Goal: Task Accomplishment & Management: Complete application form

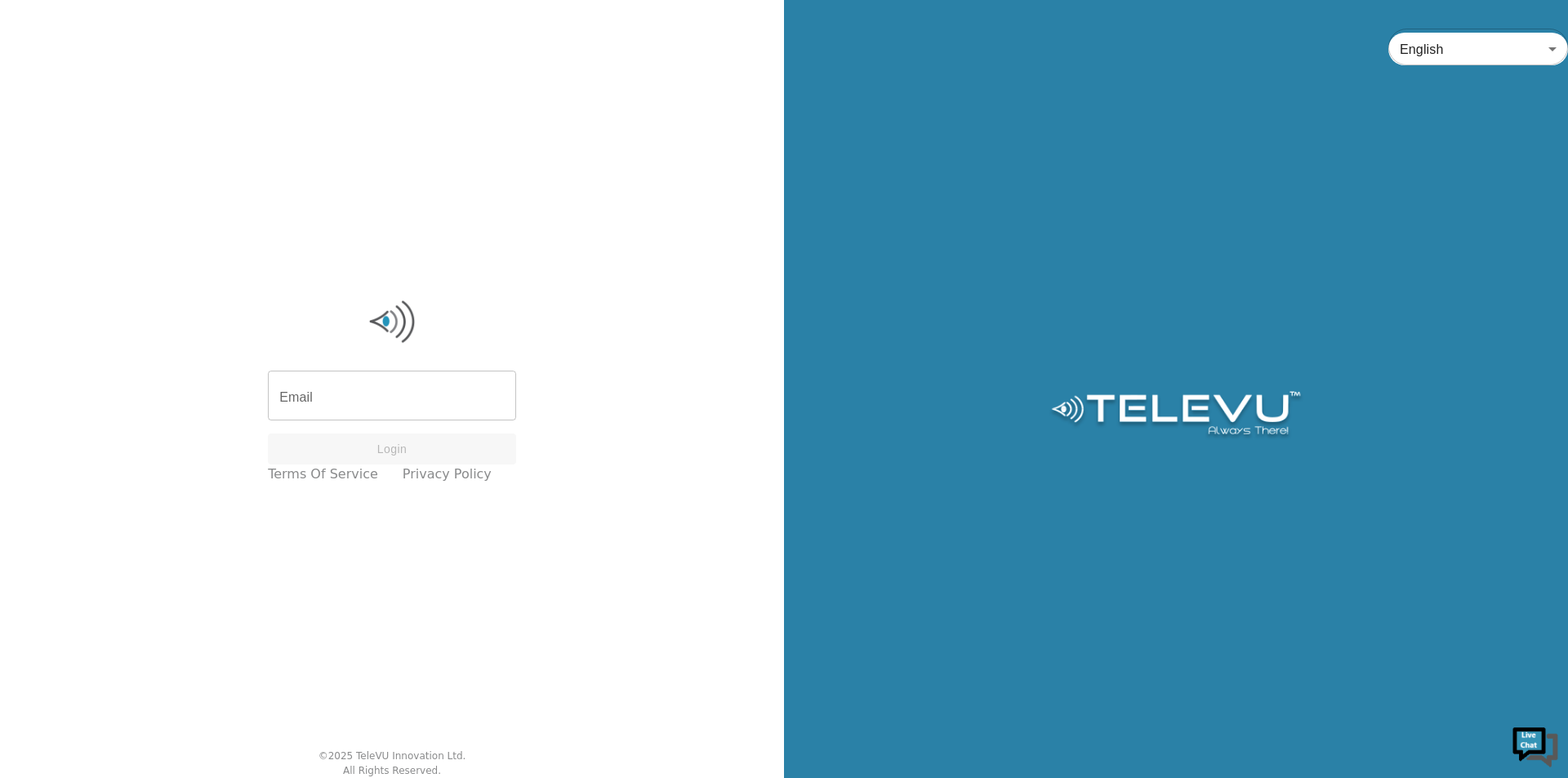
click at [361, 380] on input "Email" at bounding box center [392, 397] width 248 height 46
type input "S"
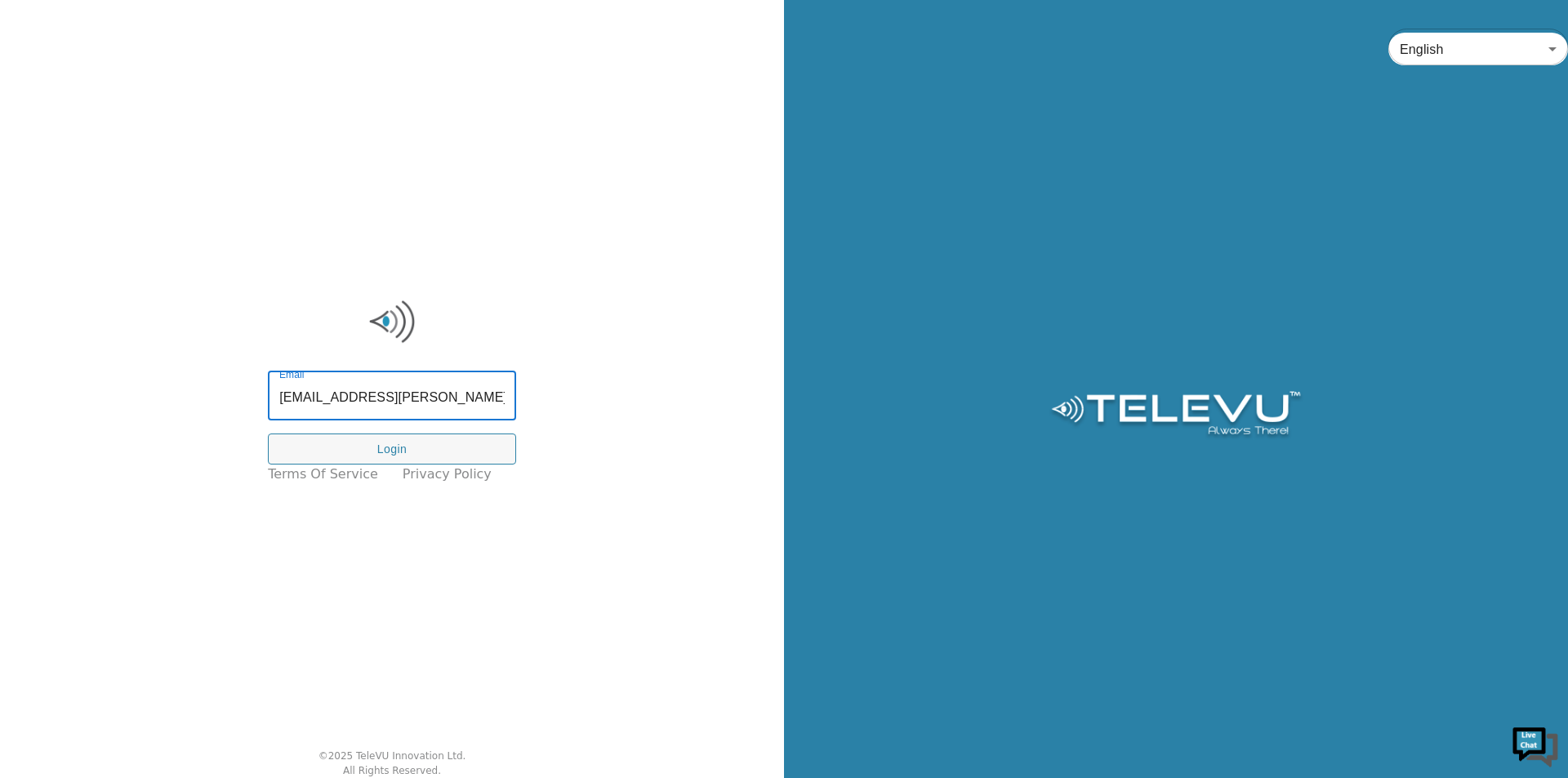
type input "sadiya.patel@tbh.net"
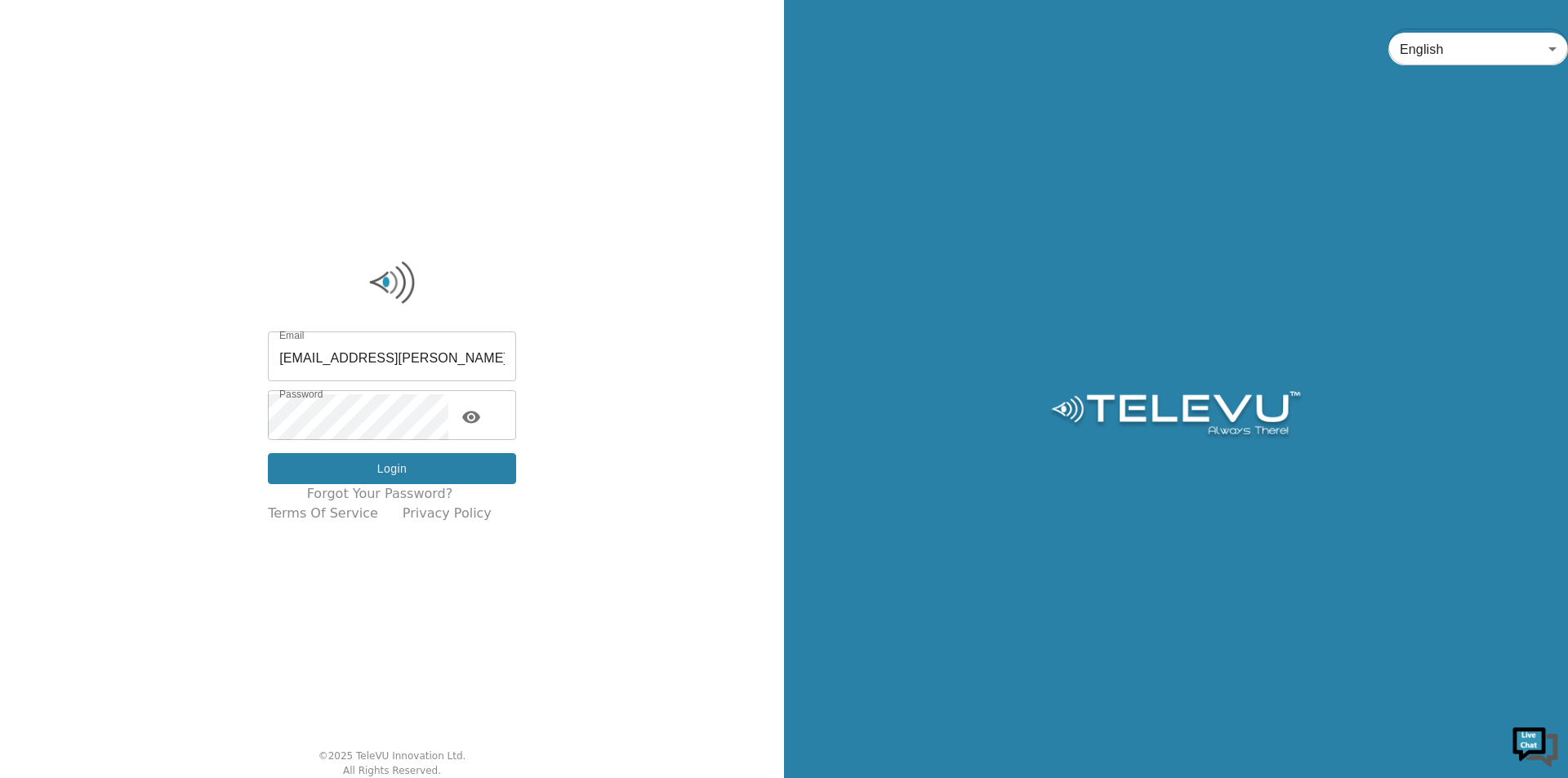
click at [446, 465] on button "Login" at bounding box center [392, 469] width 248 height 32
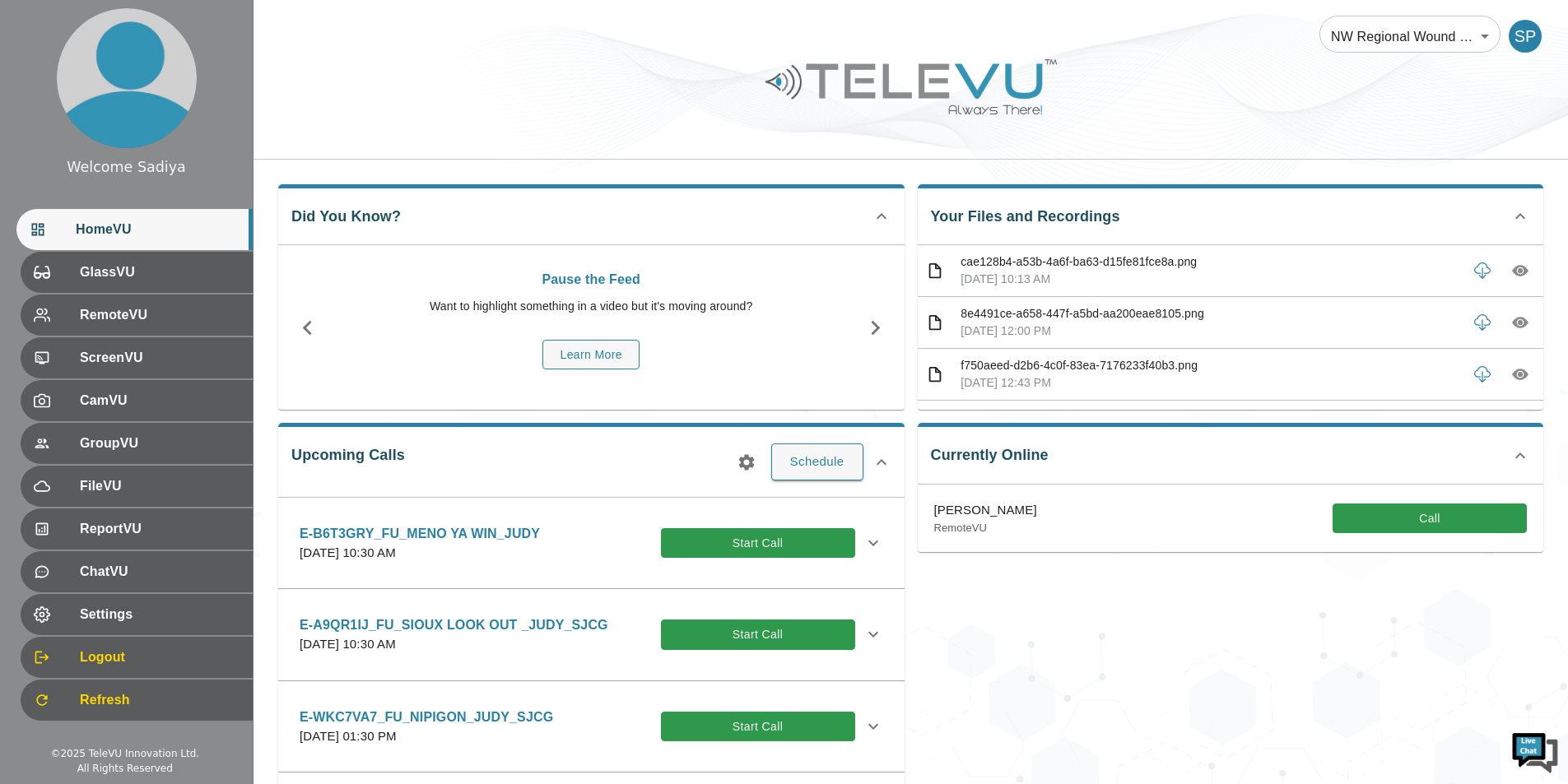
click at [814, 481] on div "Upcoming Calls Schedule E-B6T3GRY_FU_MENO YA WIN_JUDY Monday, October 27, 2025 …" at bounding box center [591, 630] width 626 height 415
click at [819, 469] on button "Schedule" at bounding box center [817, 461] width 92 height 36
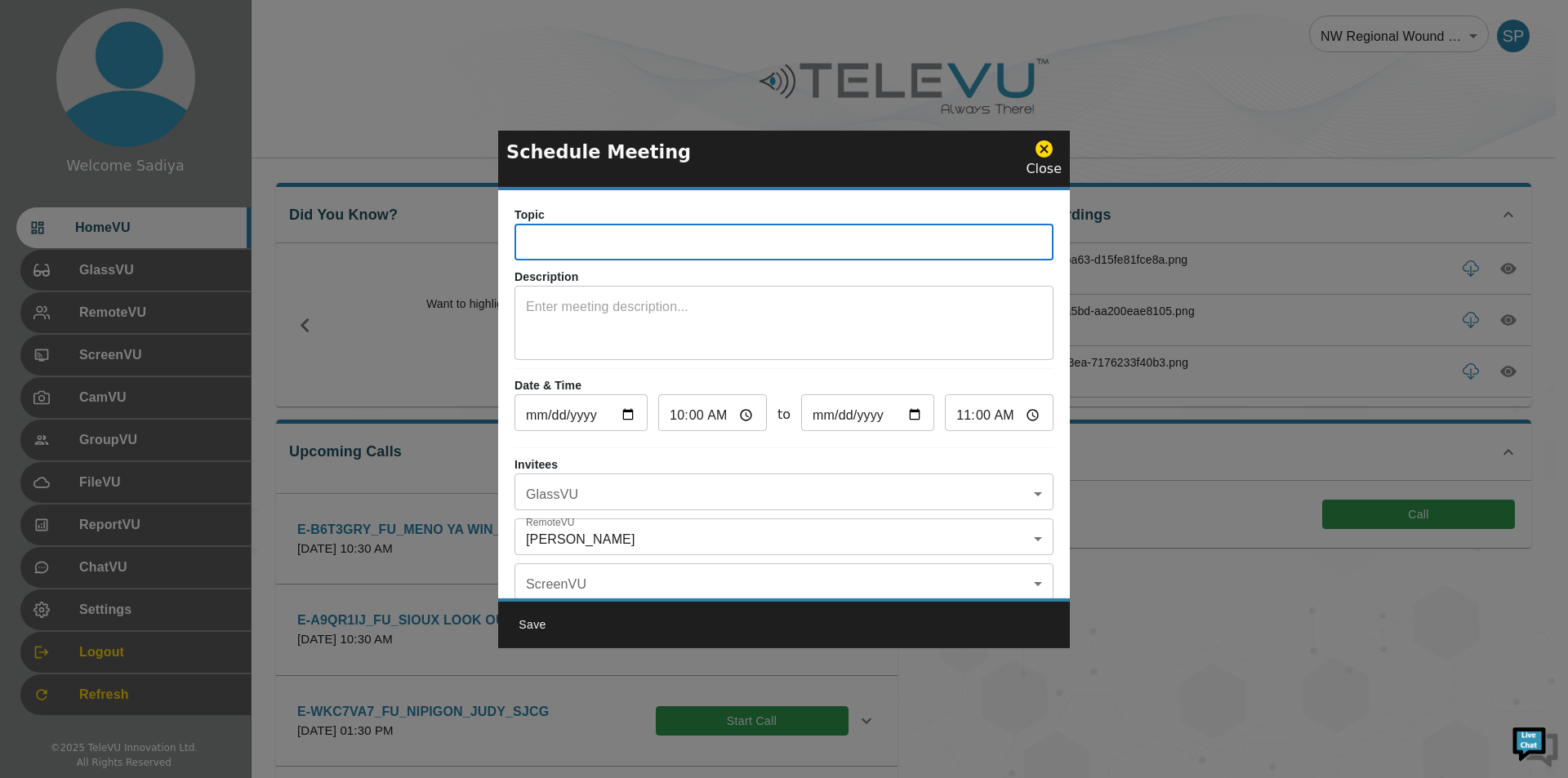
click at [801, 237] on input "text" at bounding box center [784, 244] width 539 height 33
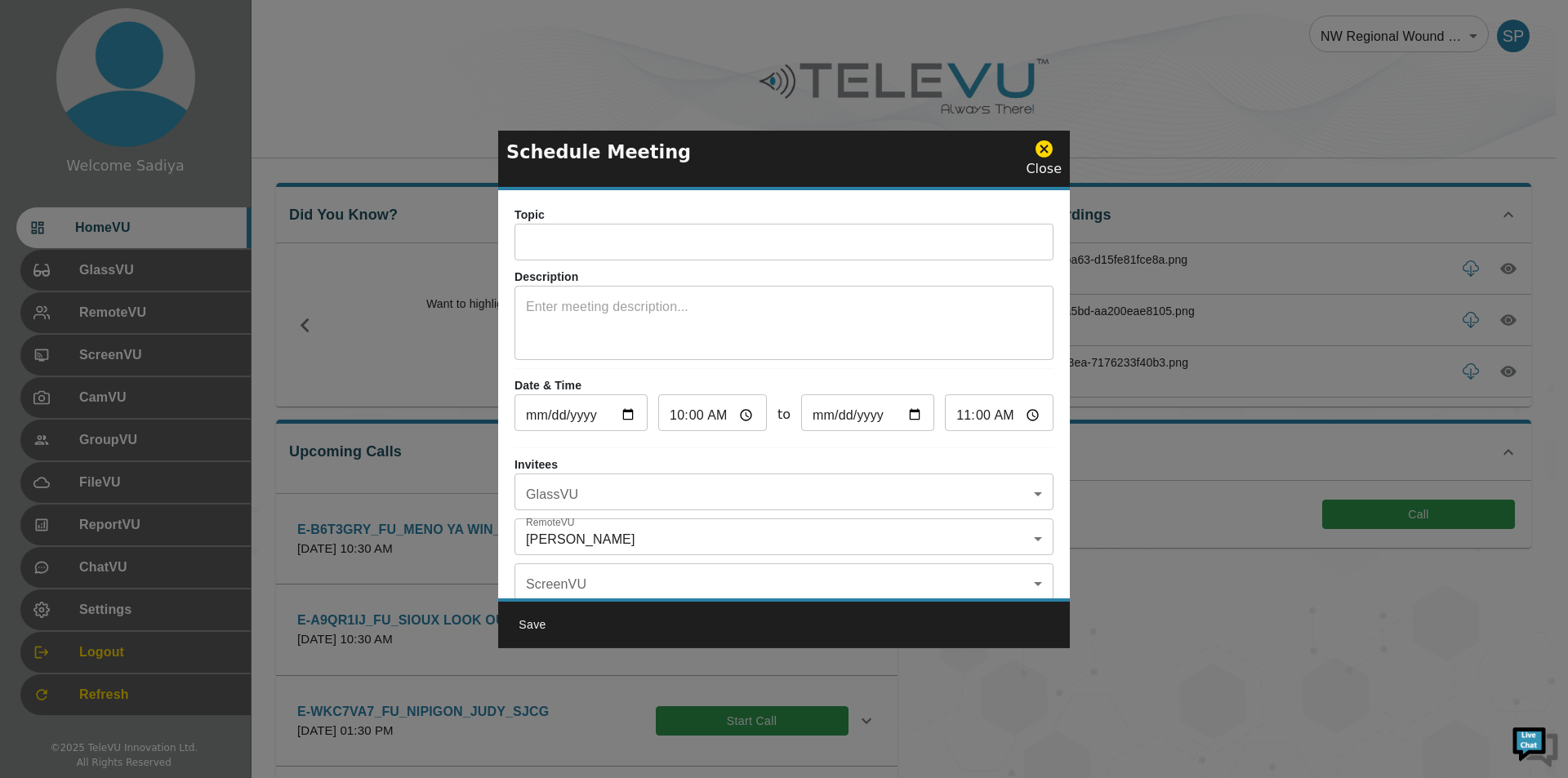
click at [812, 253] on input "text" at bounding box center [784, 244] width 539 height 33
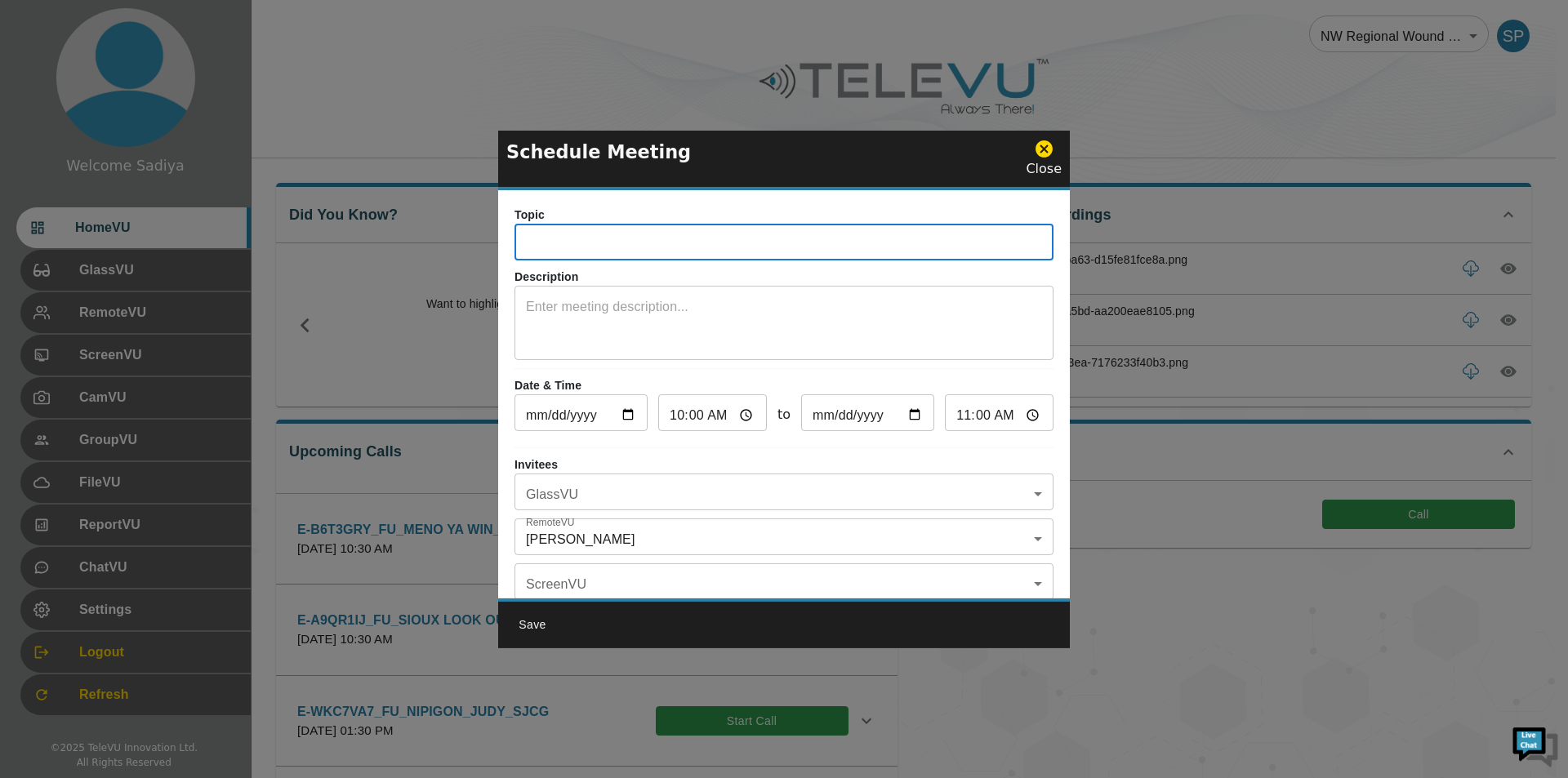
paste input "E-3R4YQSQ_IN_Red Lake Family Health Team_Judy Vondrasek_SJCG"
drag, startPoint x: 603, startPoint y: 245, endPoint x: 514, endPoint y: 247, distance: 89.0
click at [514, 247] on div "Topic E-3R4YQSQ_IN_Red Lake Family Health Team_Judy Vondrasek_SJCG ​ Descriptio…" at bounding box center [784, 394] width 572 height 409
paste input "VCFV7JA"
drag, startPoint x: 627, startPoint y: 247, endPoint x: 802, endPoint y: 255, distance: 175.2
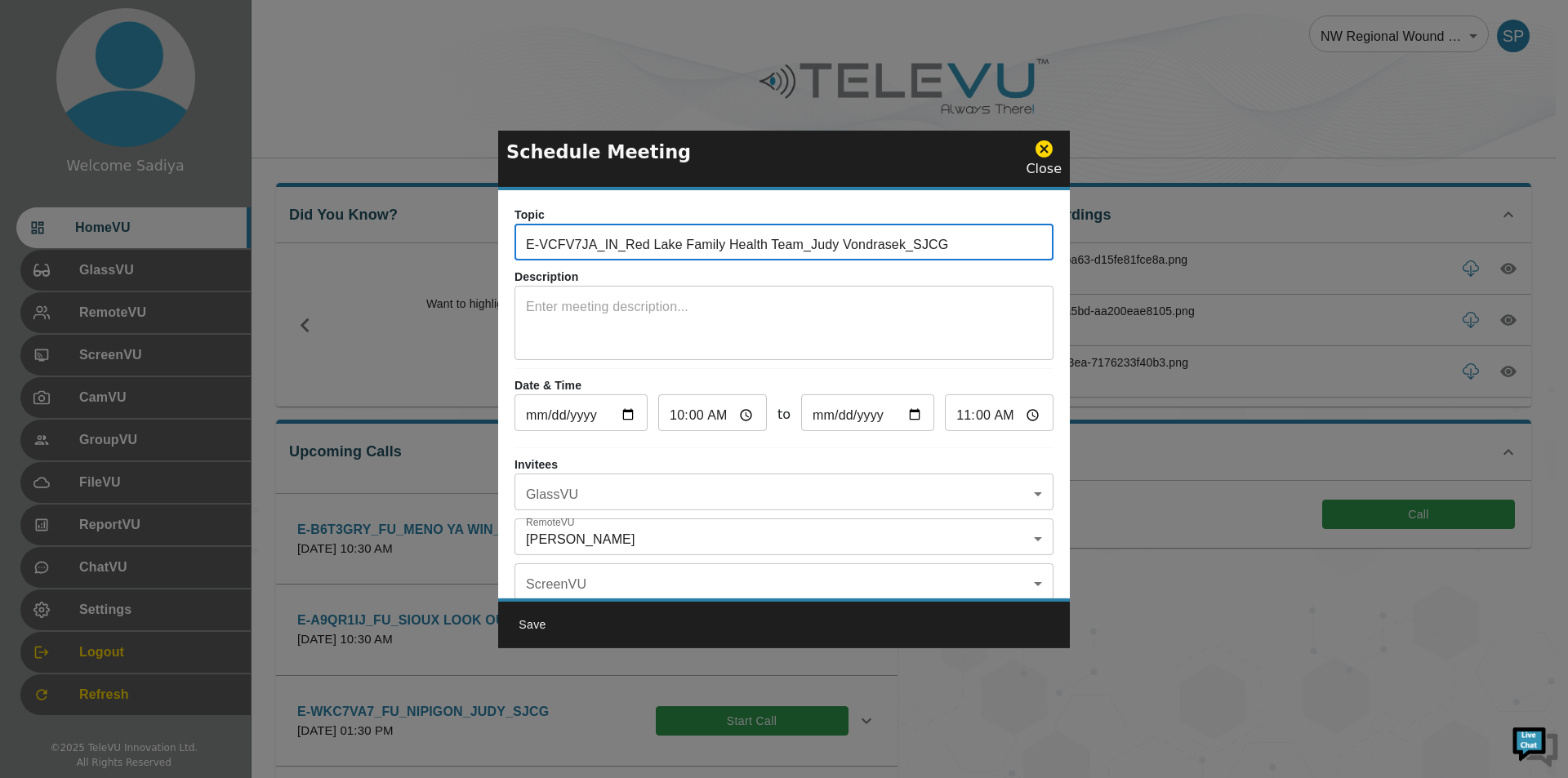
click at [802, 255] on input "E-VCFV7JA_IN_Red Lake Family Health Team_Judy Vondrasek_SJCG" at bounding box center [784, 244] width 539 height 33
type input "E-VCFV7JA_IN_SIOUX LOOK OUT_Judy Vondrasek_SJCG"
click at [697, 351] on textarea at bounding box center [784, 325] width 516 height 56
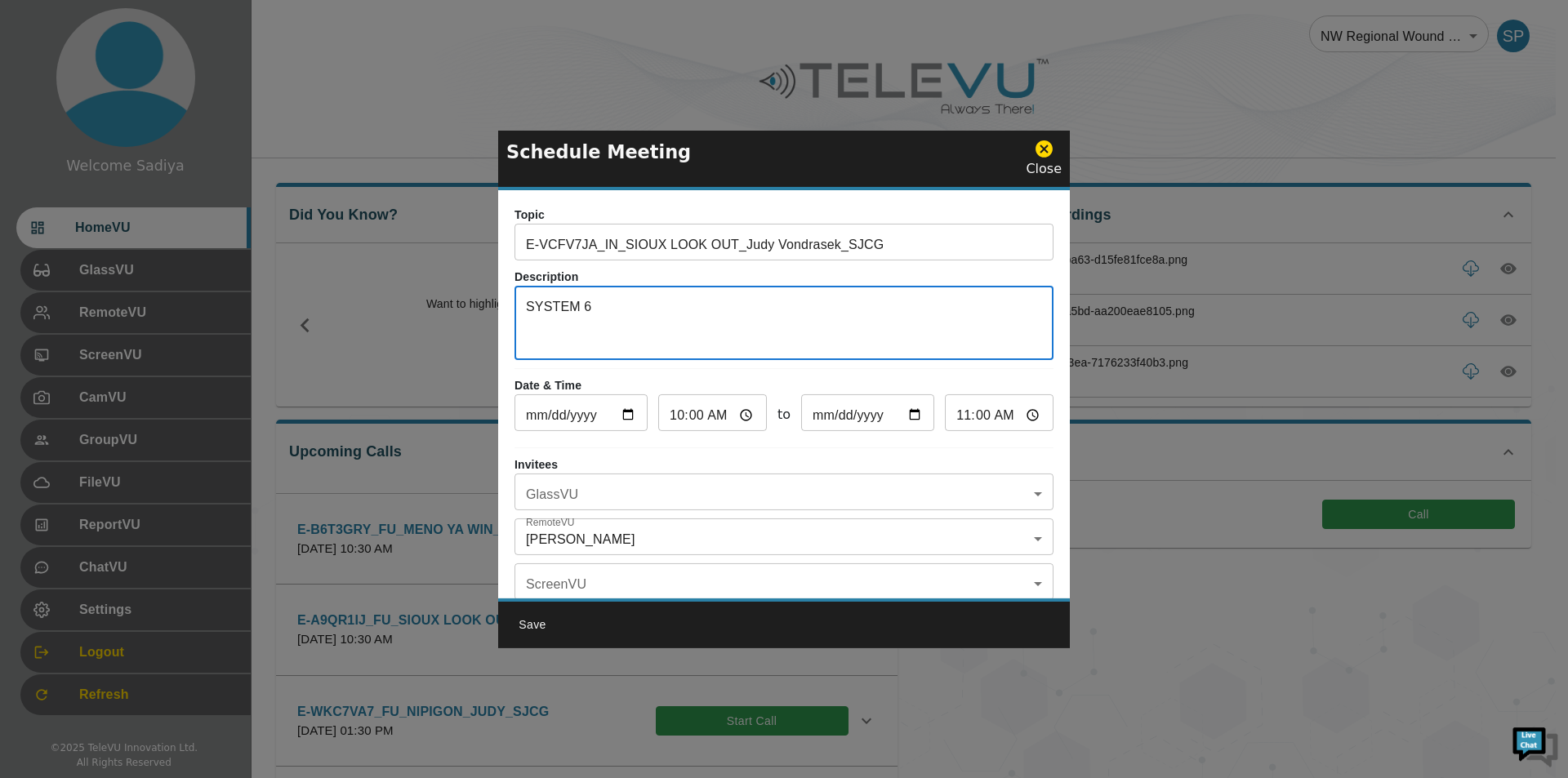
type textarea "SYSTEM 6"
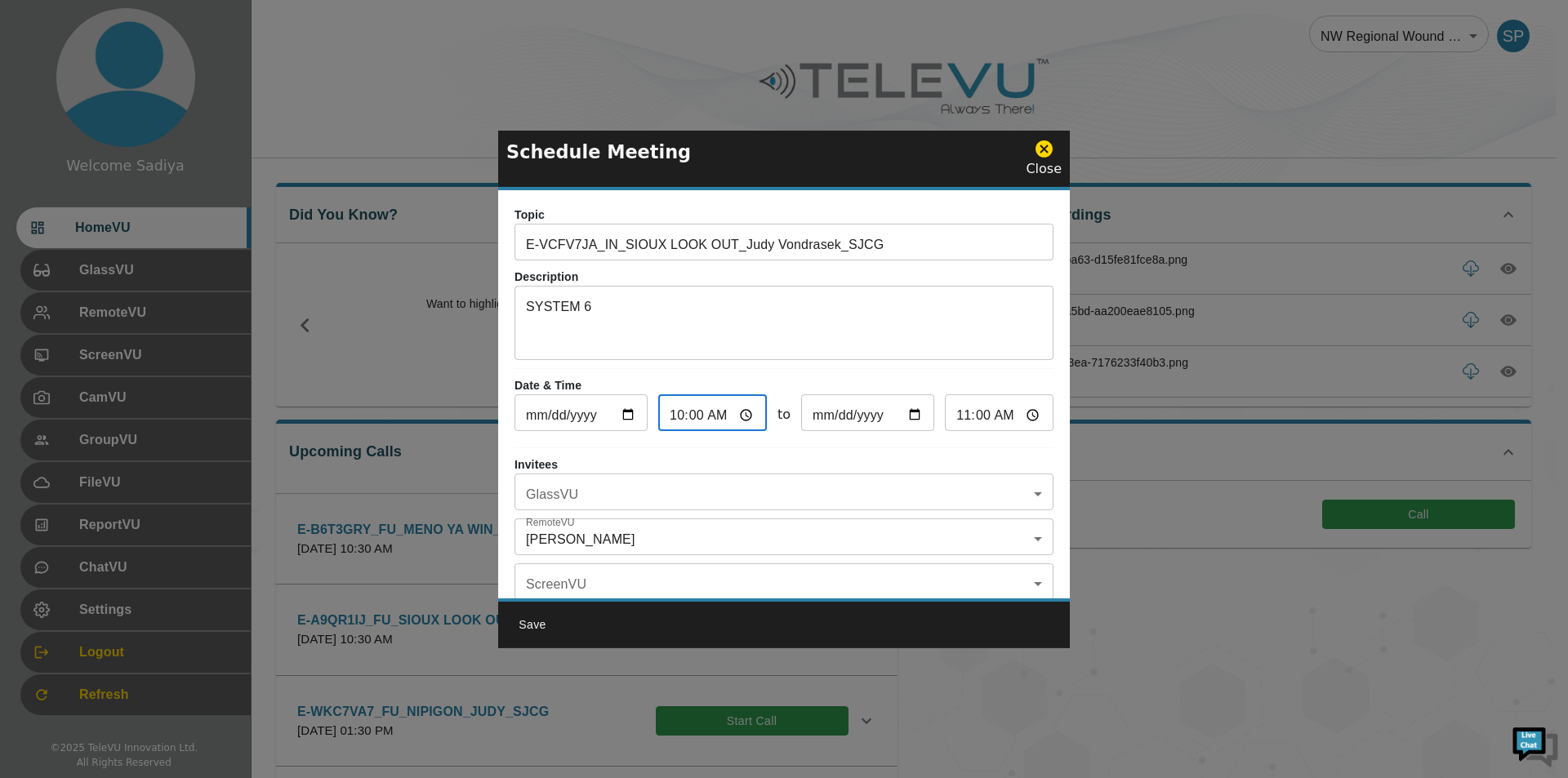
click at [660, 412] on input "10:00" at bounding box center [713, 415] width 109 height 33
type input "09:00"
type input "10:00"
click at [699, 412] on input "09:00" at bounding box center [713, 415] width 109 height 33
type input "09:03"
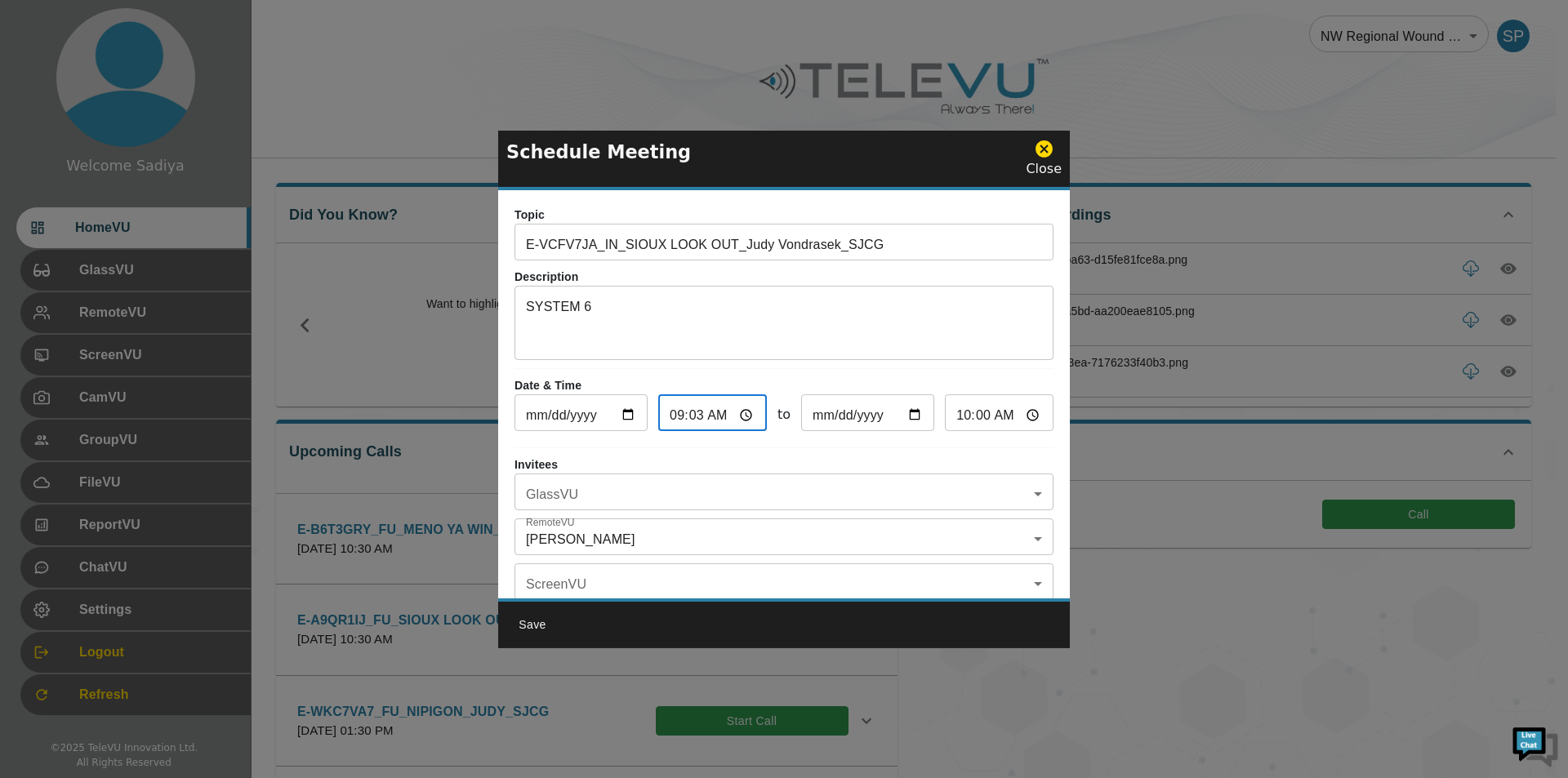
type input "10:03"
type input "09:30"
type input "10:30"
click at [686, 495] on body "Welcome Sadiya HomeVU GlassVU RemoteVU ScreenVU CamVU GroupVU FileVU ReportVU C…" at bounding box center [784, 530] width 1568 height 1061
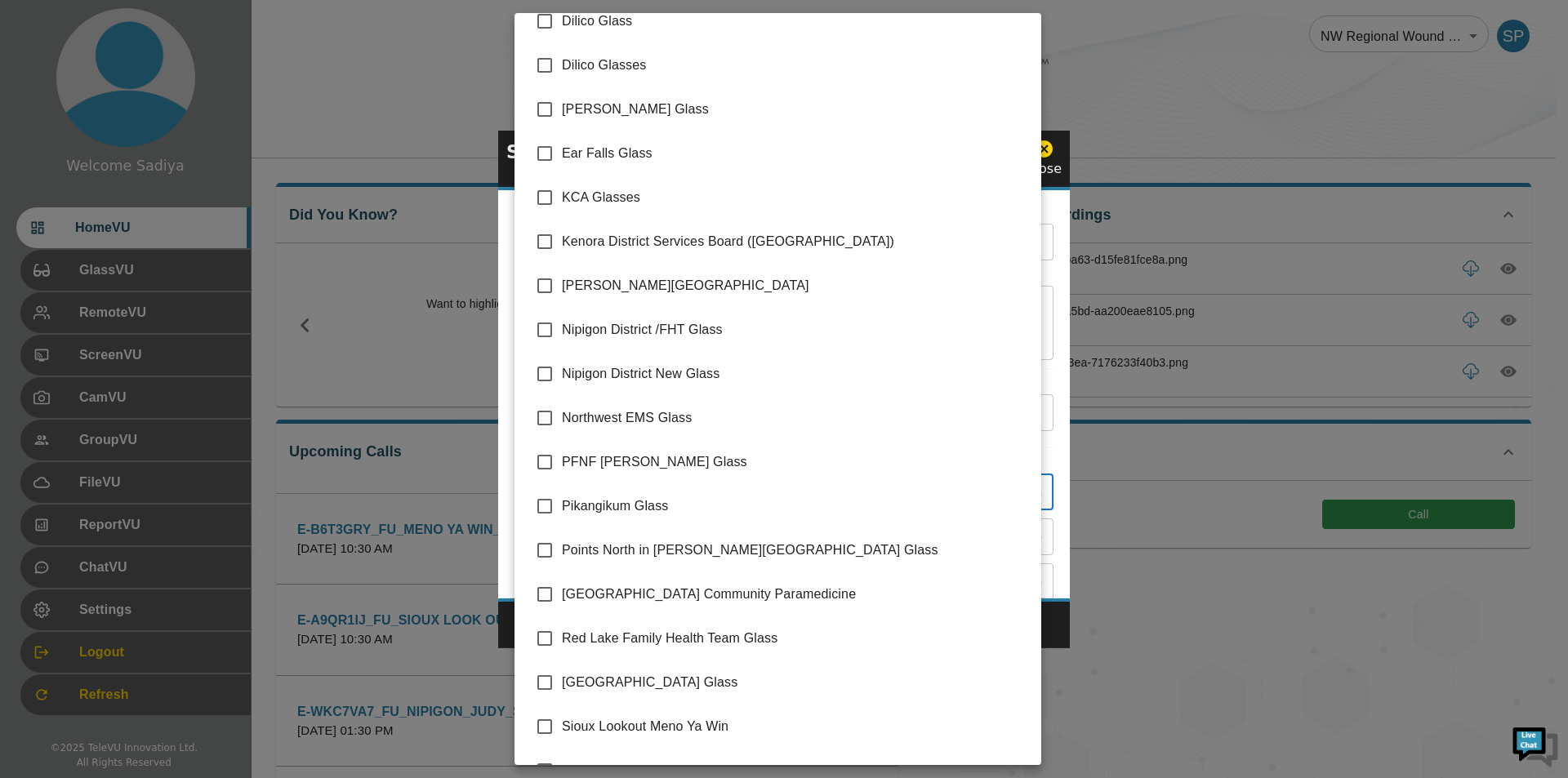
scroll to position [231, 0]
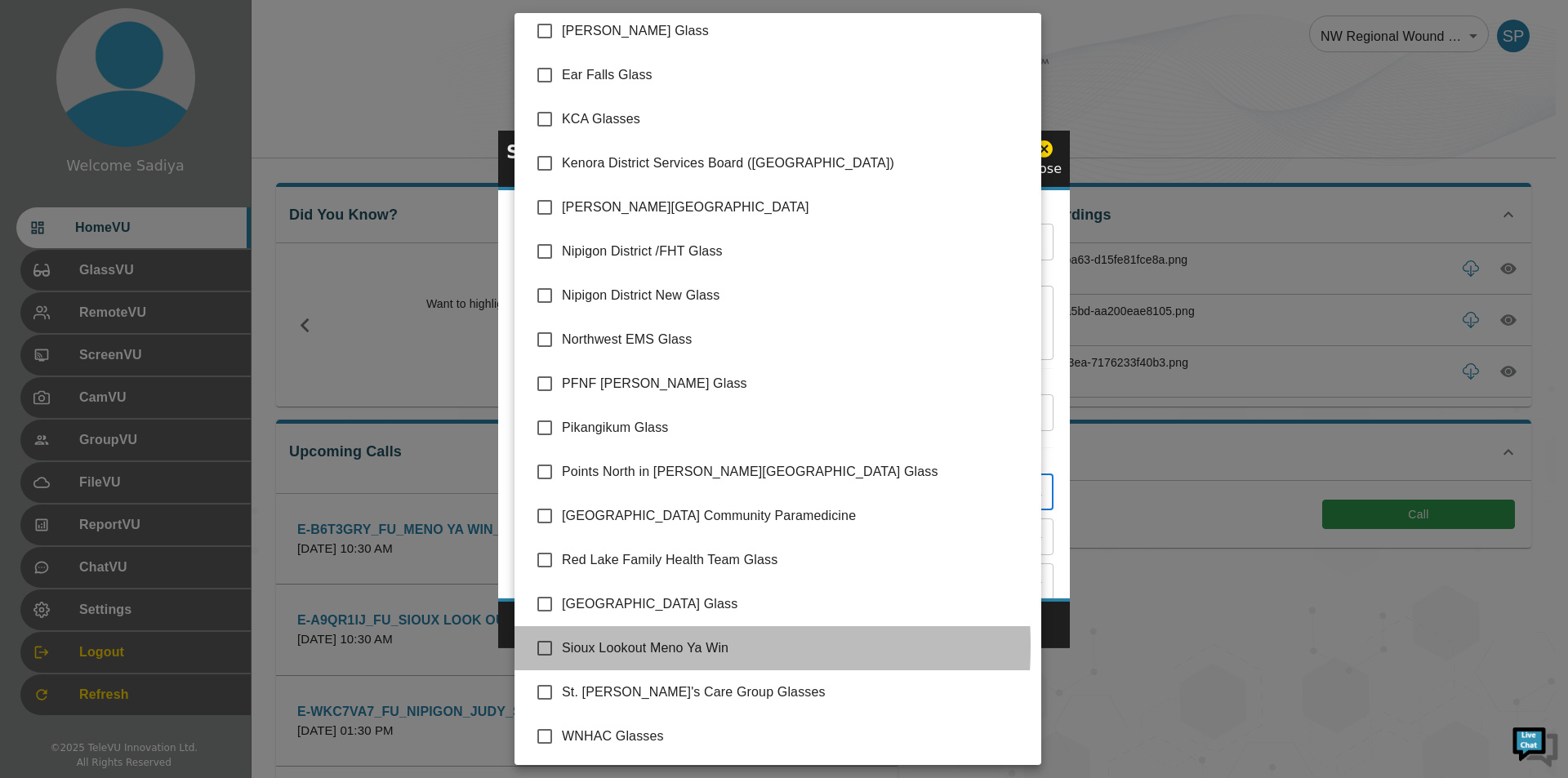
click at [600, 646] on span "Sioux Lookout Meno Ya Win" at bounding box center [795, 649] width 466 height 20
type input "Sioux Lookout Meno Ya Win"
checkbox input "true"
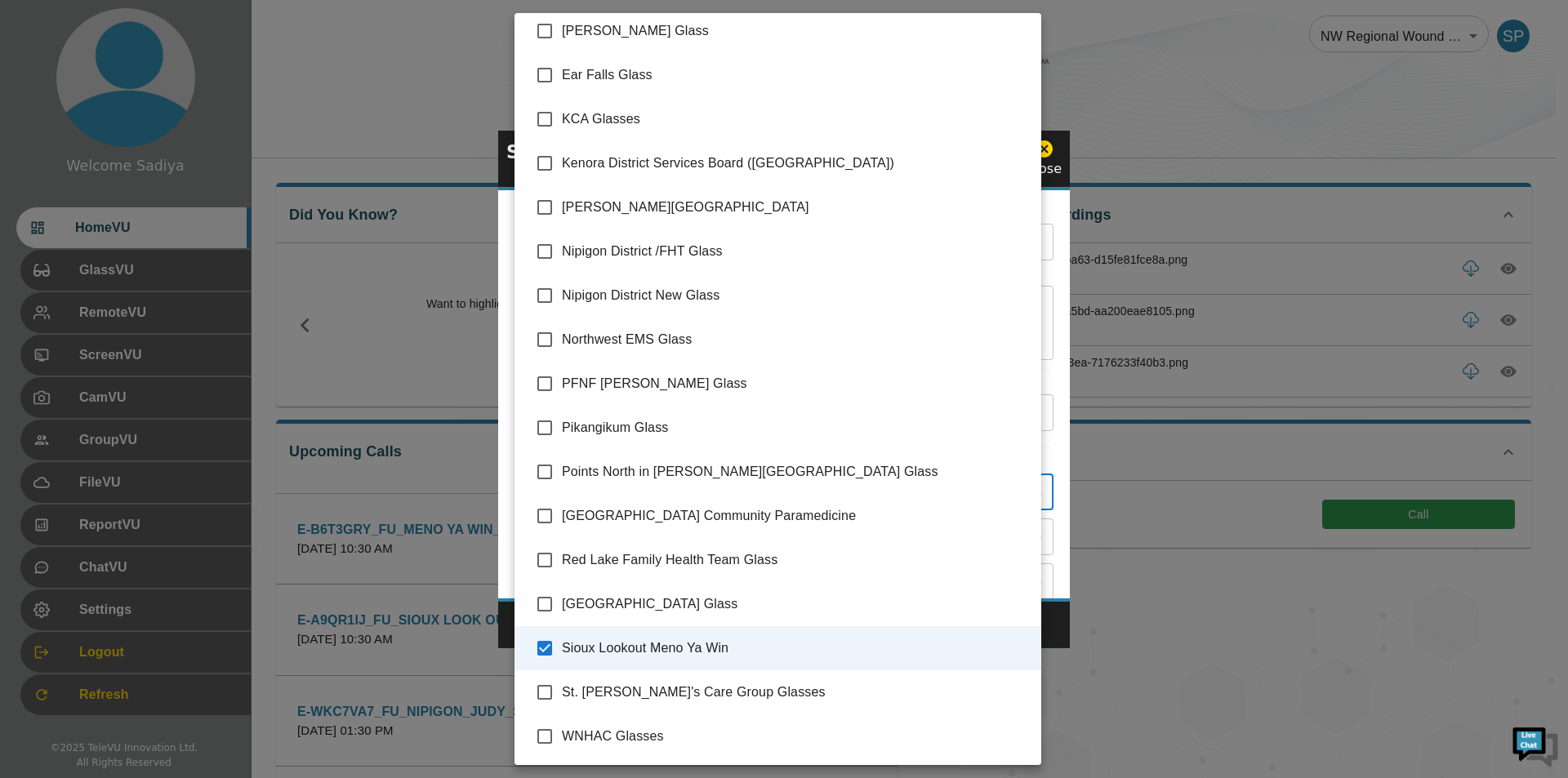
click at [1049, 382] on div at bounding box center [784, 389] width 1568 height 778
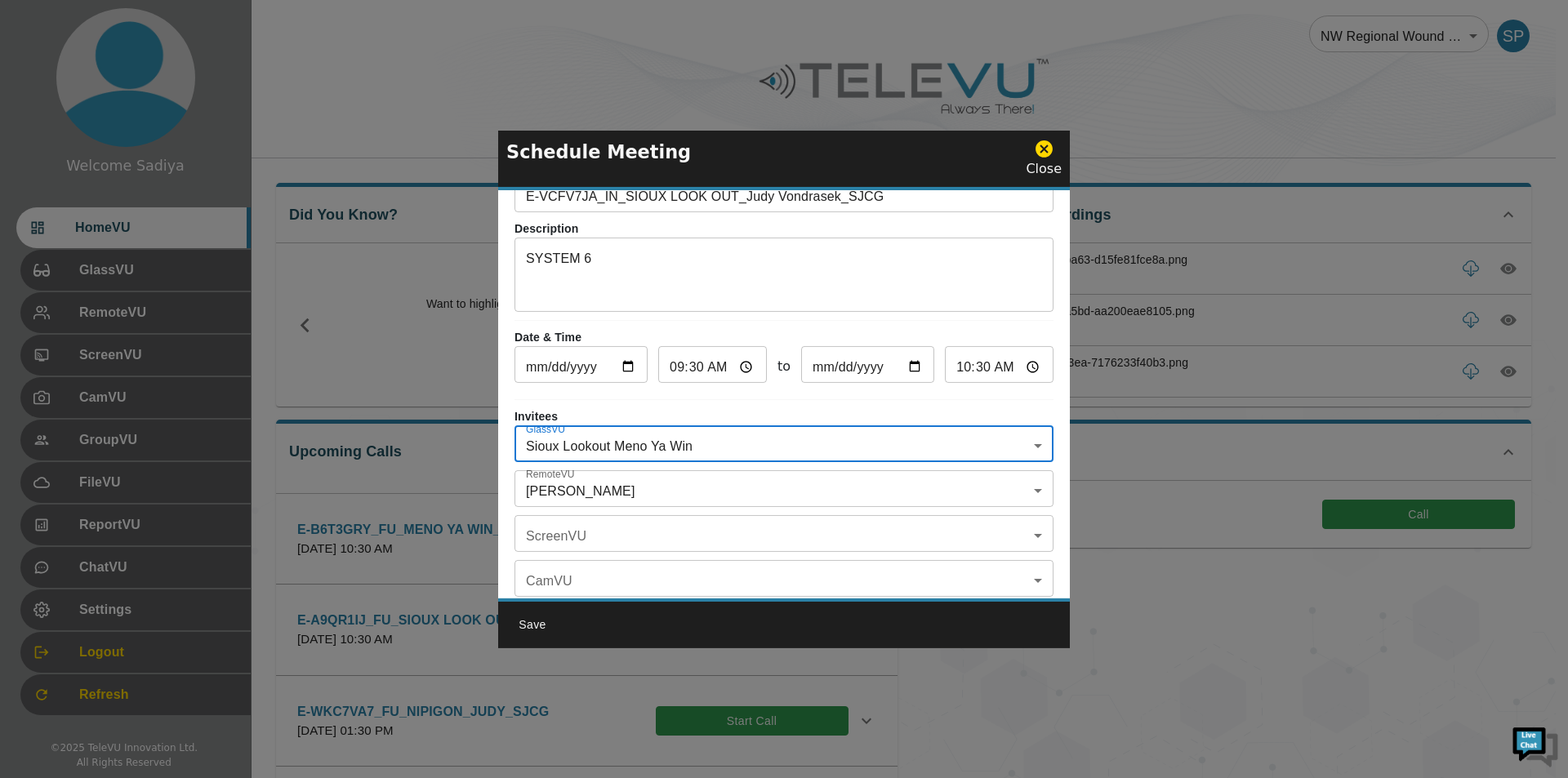
scroll to position [95, 0]
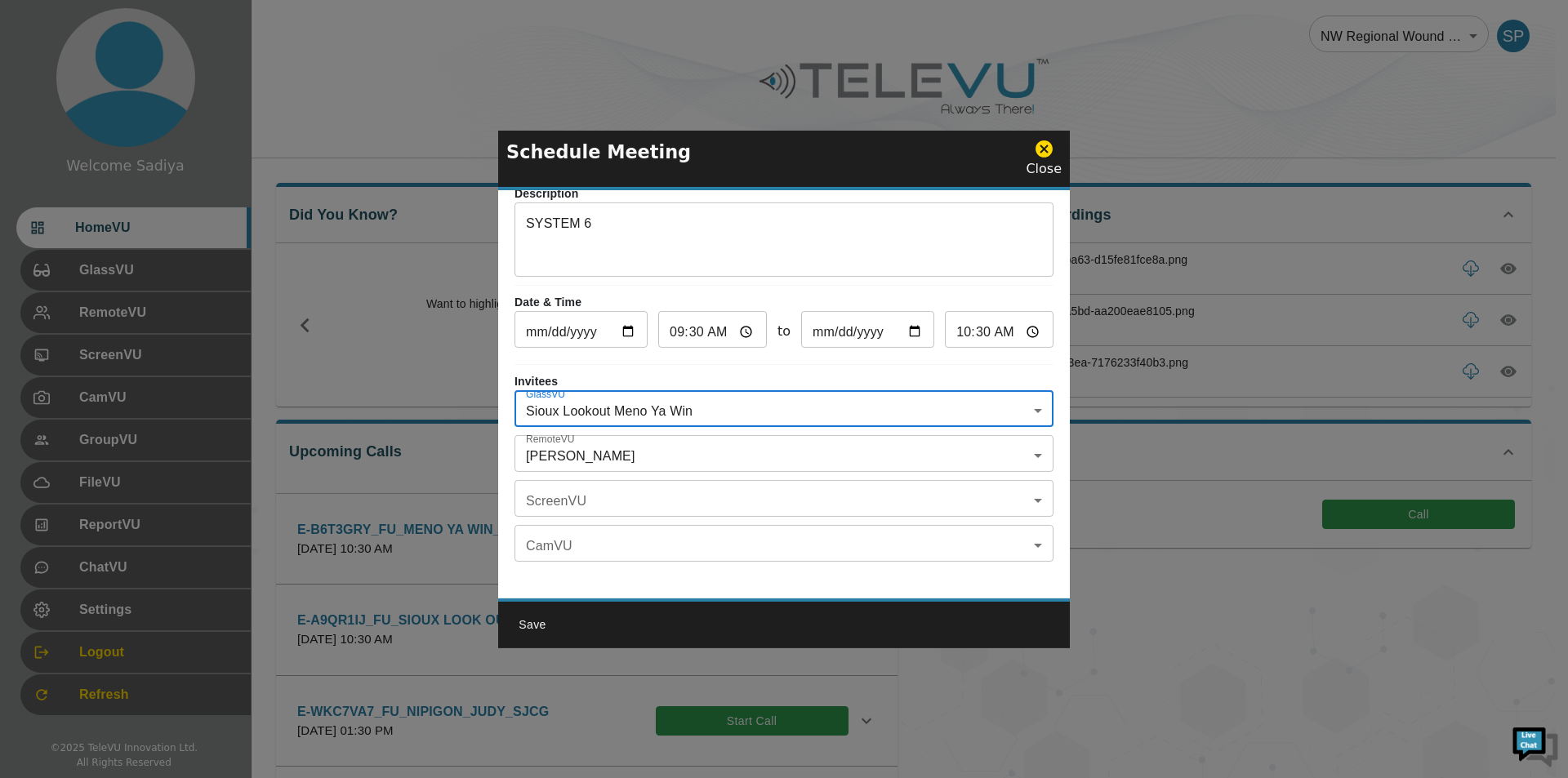
click at [541, 443] on body "Welcome Sadiya HomeVU GlassVU RemoteVU ScreenVU CamVU GroupVU FileVU ReportVU C…" at bounding box center [784, 530] width 1568 height 1061
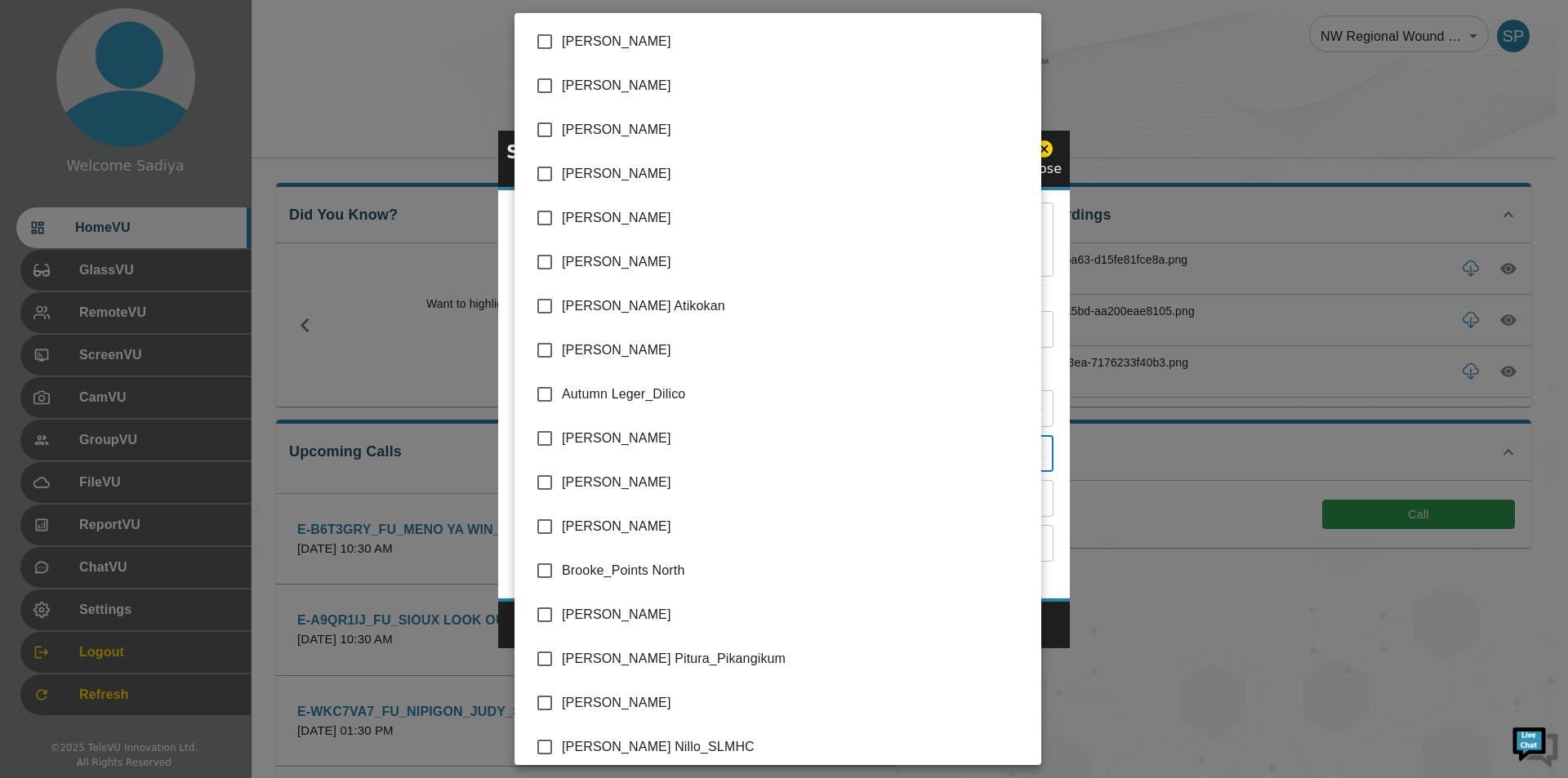
scroll to position [3356, 0]
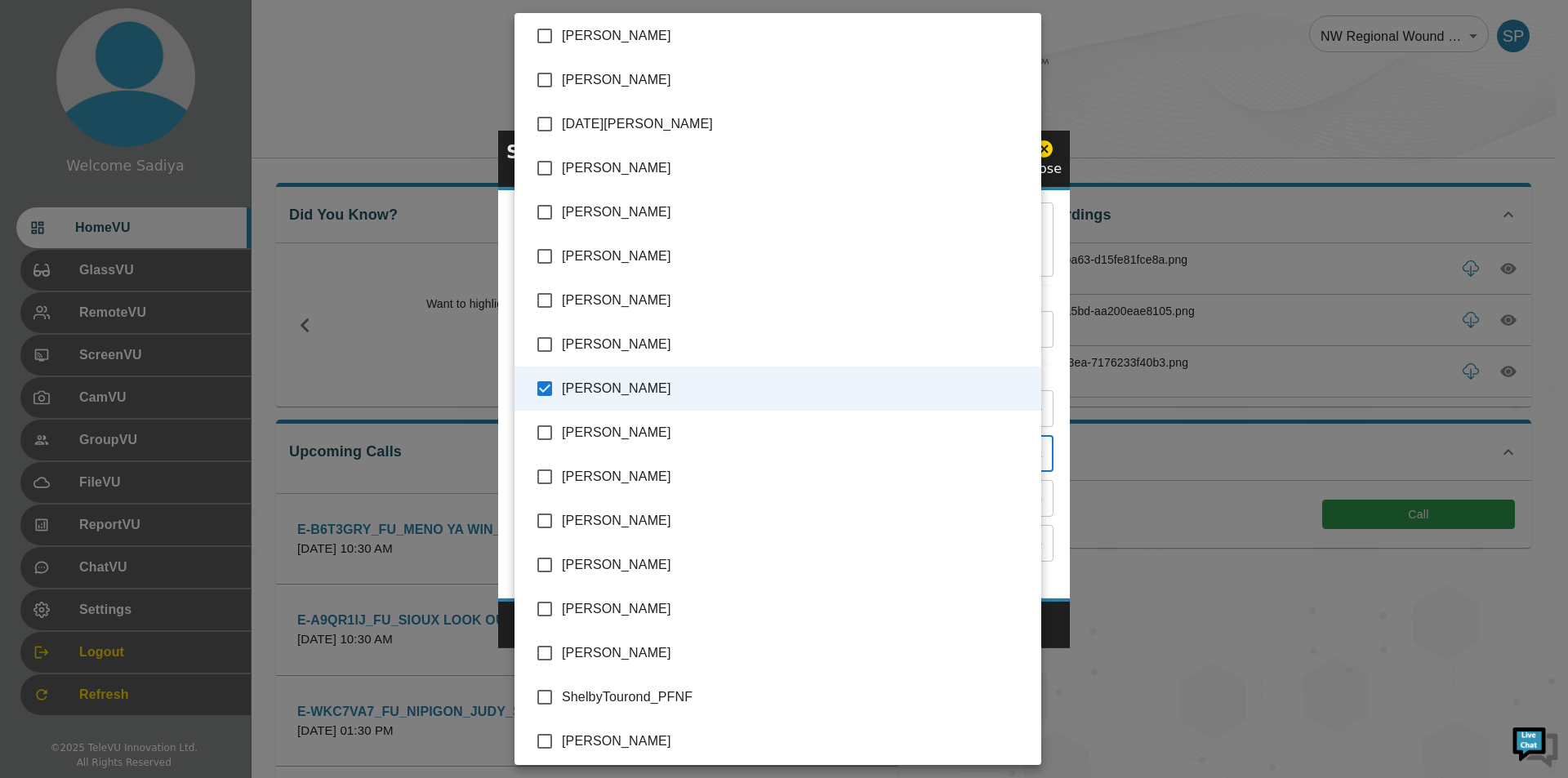
drag, startPoint x: 613, startPoint y: 44, endPoint x: 605, endPoint y: 75, distance: 32.0
click at [605, 75] on span "[PERSON_NAME]" at bounding box center [795, 80] width 466 height 20
type input "Sadiya Patel_SJCG,Nissy Simon_SMHC"
checkbox input "true"
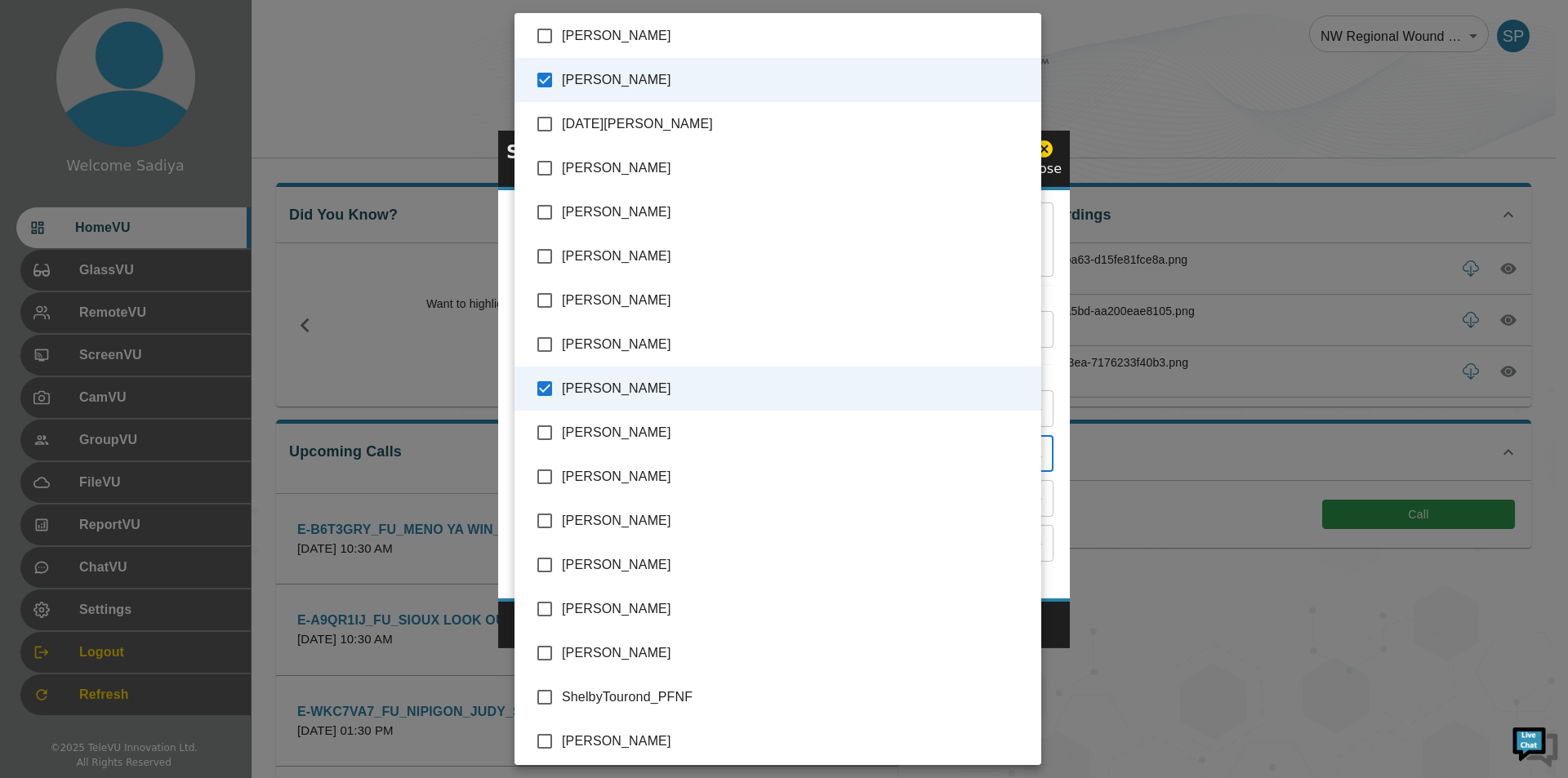
click at [590, 390] on span "[PERSON_NAME]" at bounding box center [795, 389] width 466 height 20
type input "[PERSON_NAME]"
checkbox input "false"
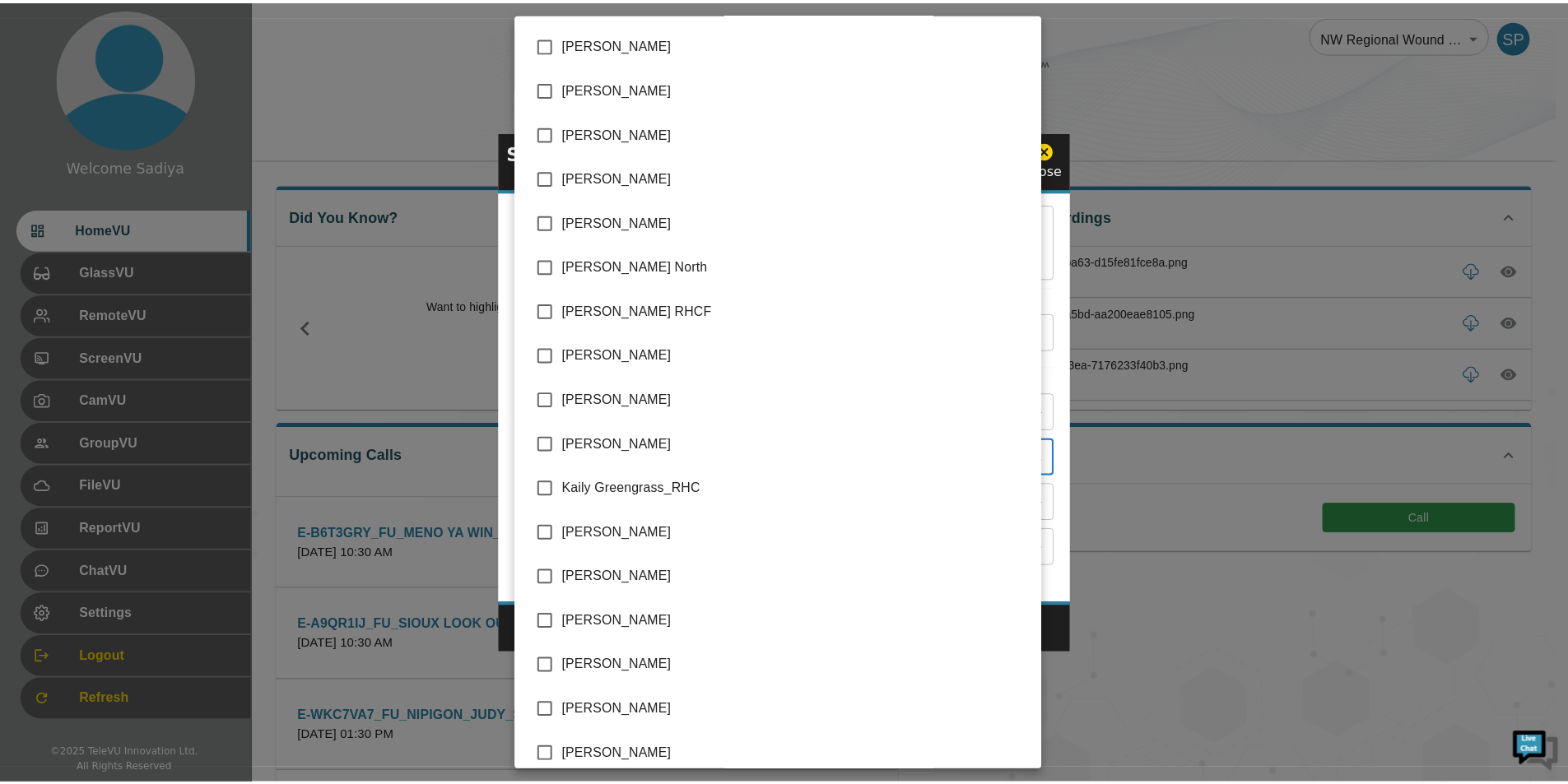
scroll to position [1737, 0]
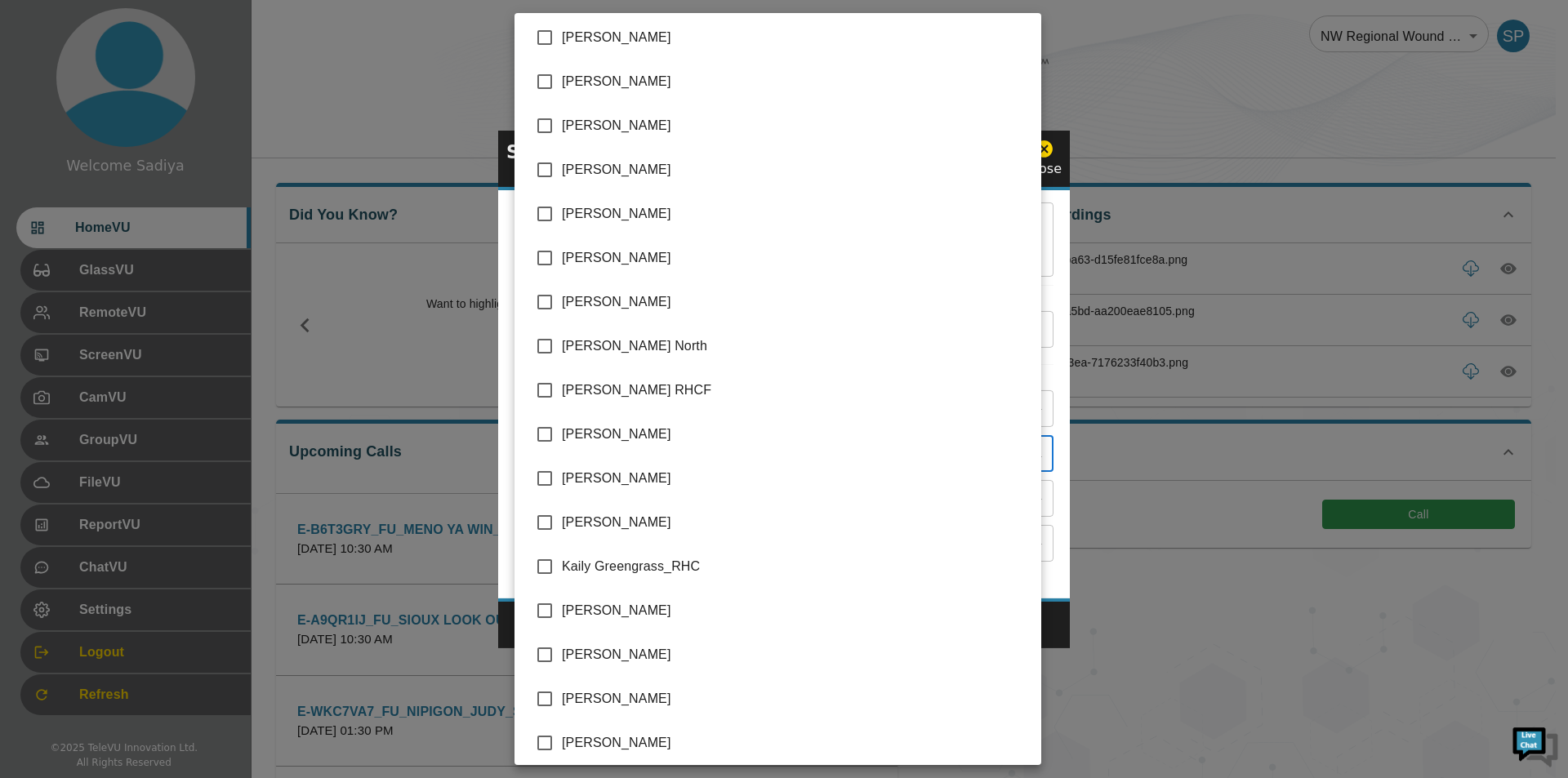
click at [638, 472] on span "[PERSON_NAME]" at bounding box center [795, 478] width 466 height 20
type input "Nissy Simon_SMHC,Judy Vondrasek_SJCG"
checkbox input "true"
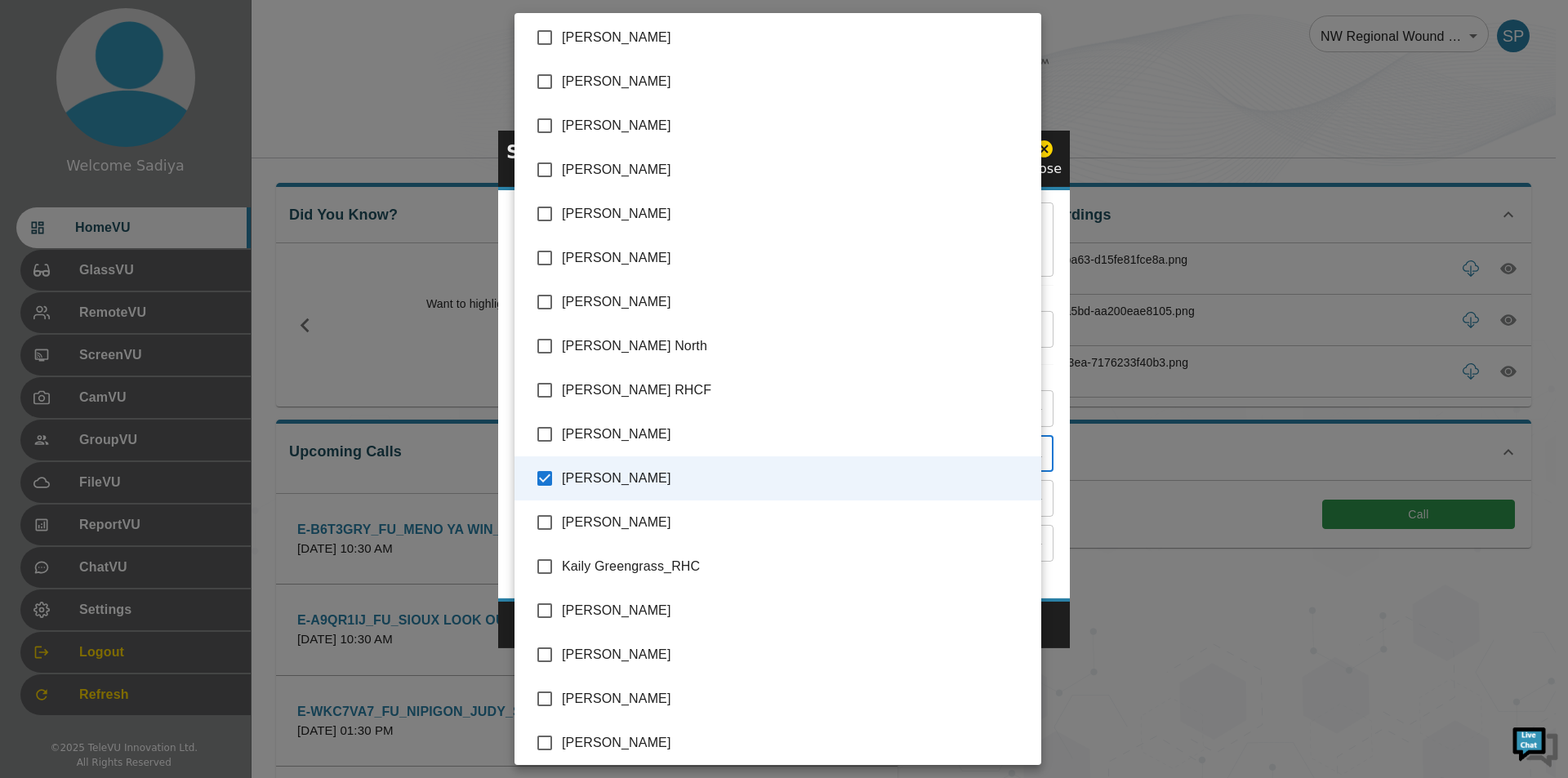
click at [1070, 354] on div at bounding box center [784, 389] width 1568 height 778
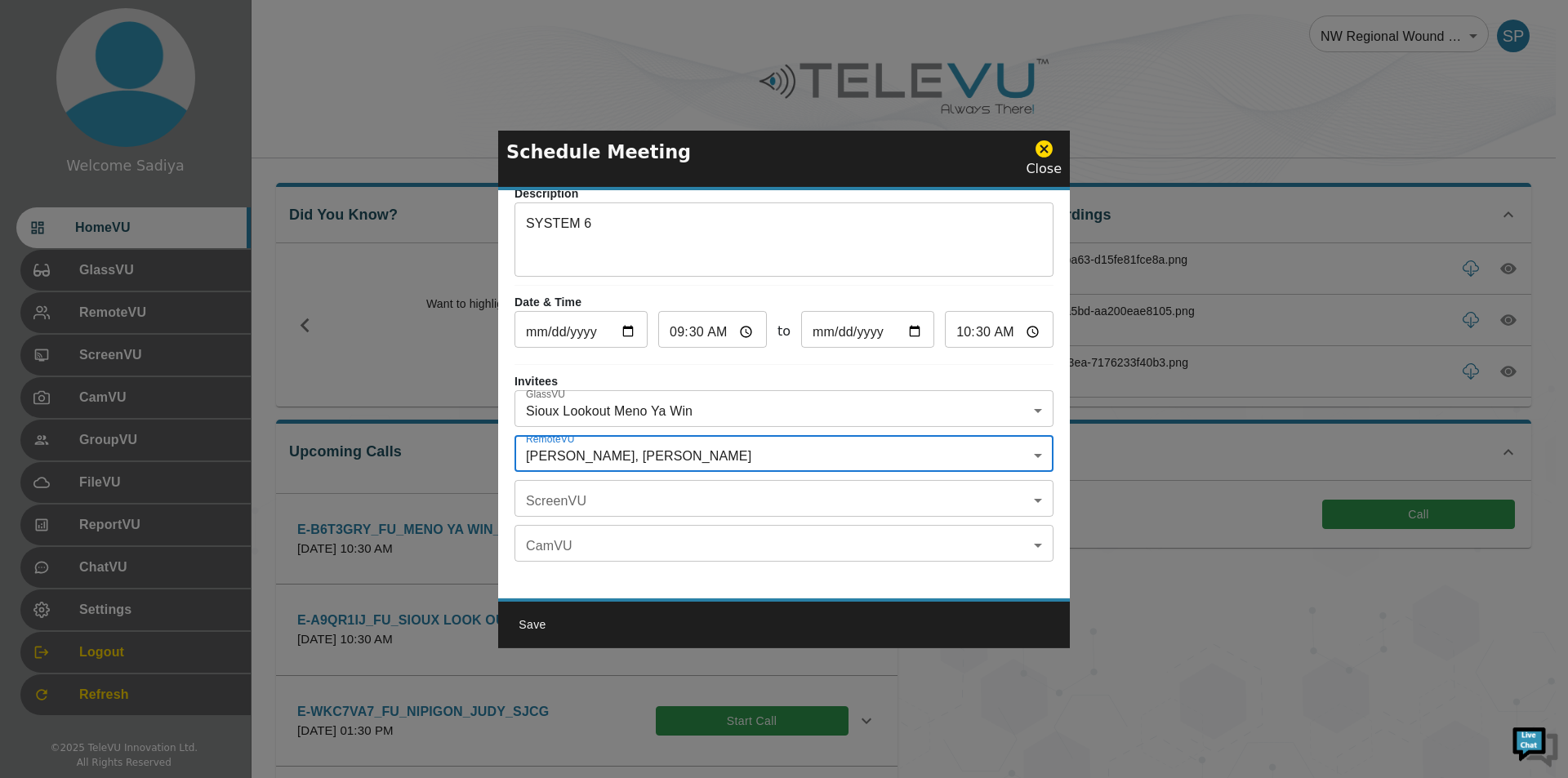
click at [540, 619] on button "Save" at bounding box center [532, 625] width 53 height 30
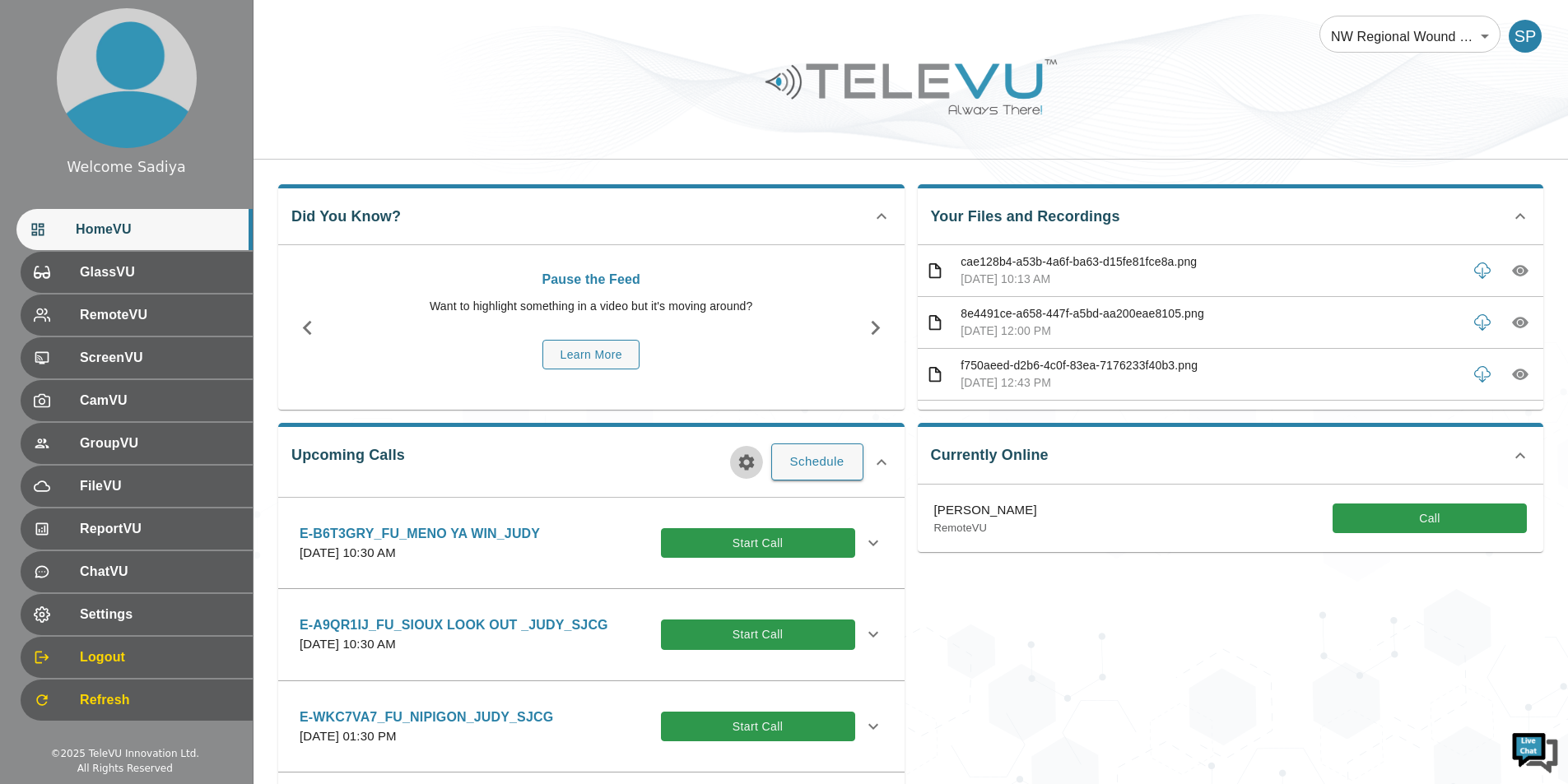
click at [754, 457] on icon "button" at bounding box center [747, 462] width 20 height 20
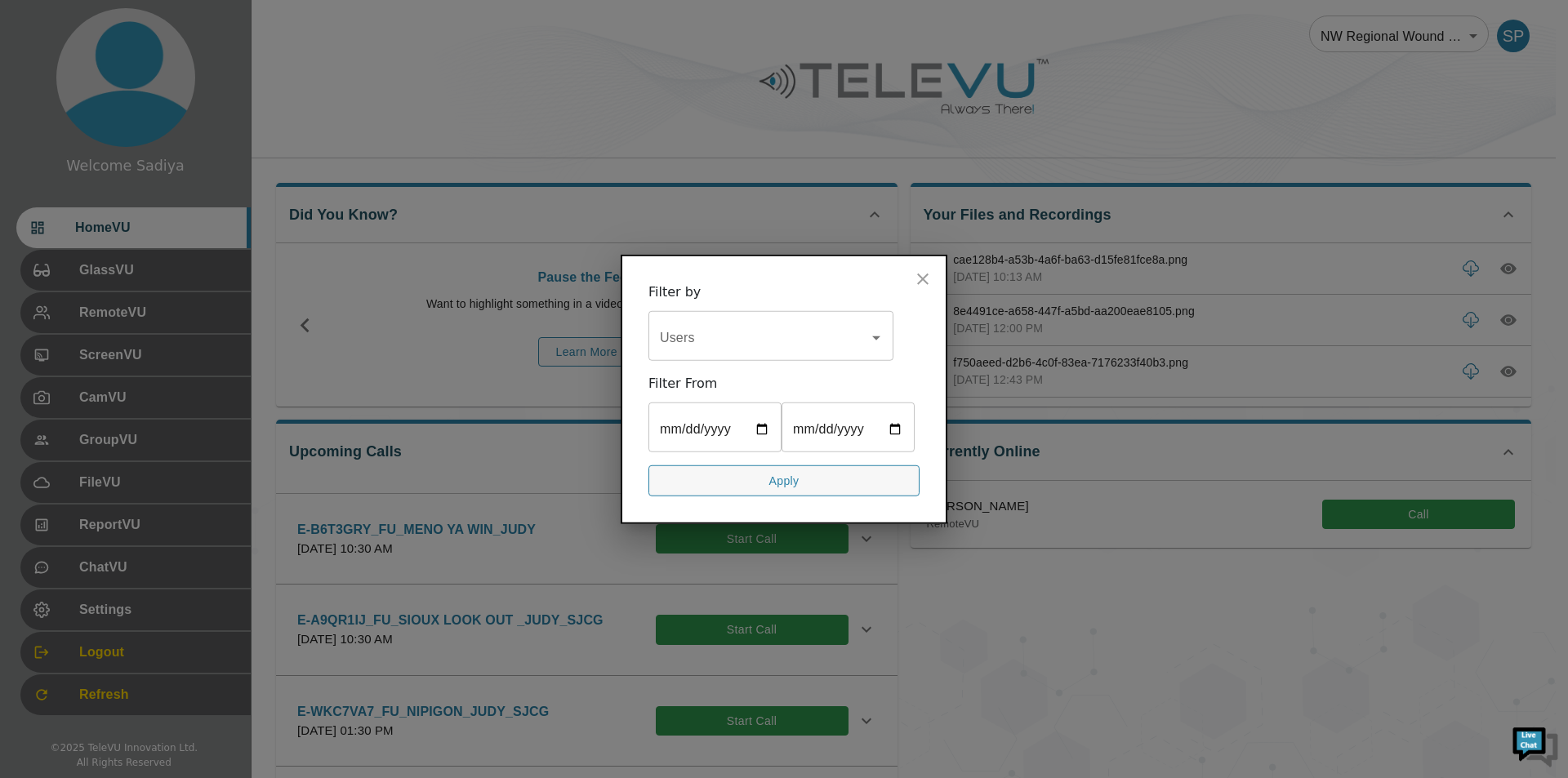
click at [778, 324] on input "Users" at bounding box center [759, 337] width 206 height 31
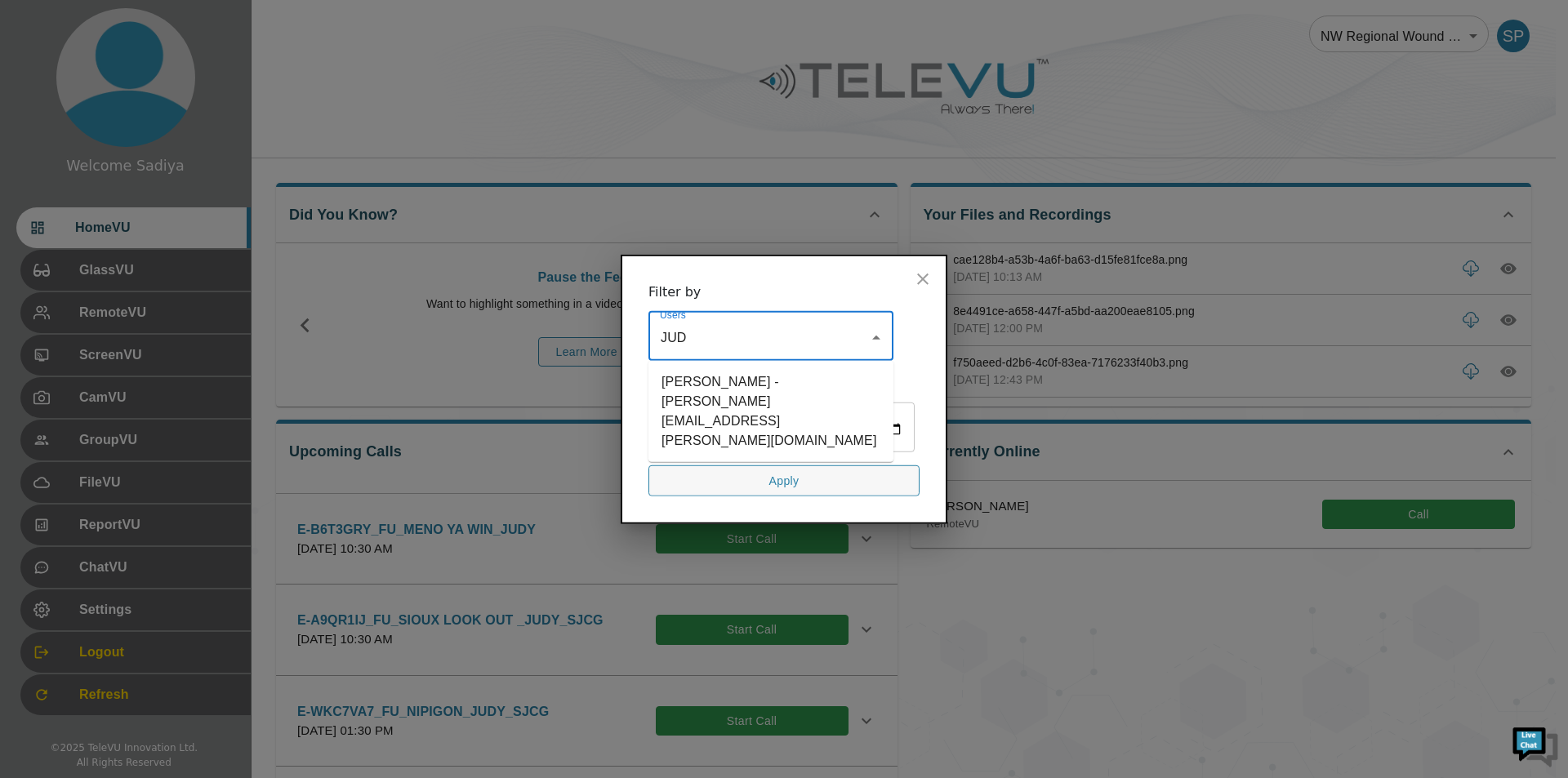
type input "JUDY"
click at [744, 380] on li "Judy Vondrasek_SJCG - judy.vondrasek@tbh.net" at bounding box center [771, 410] width 245 height 88
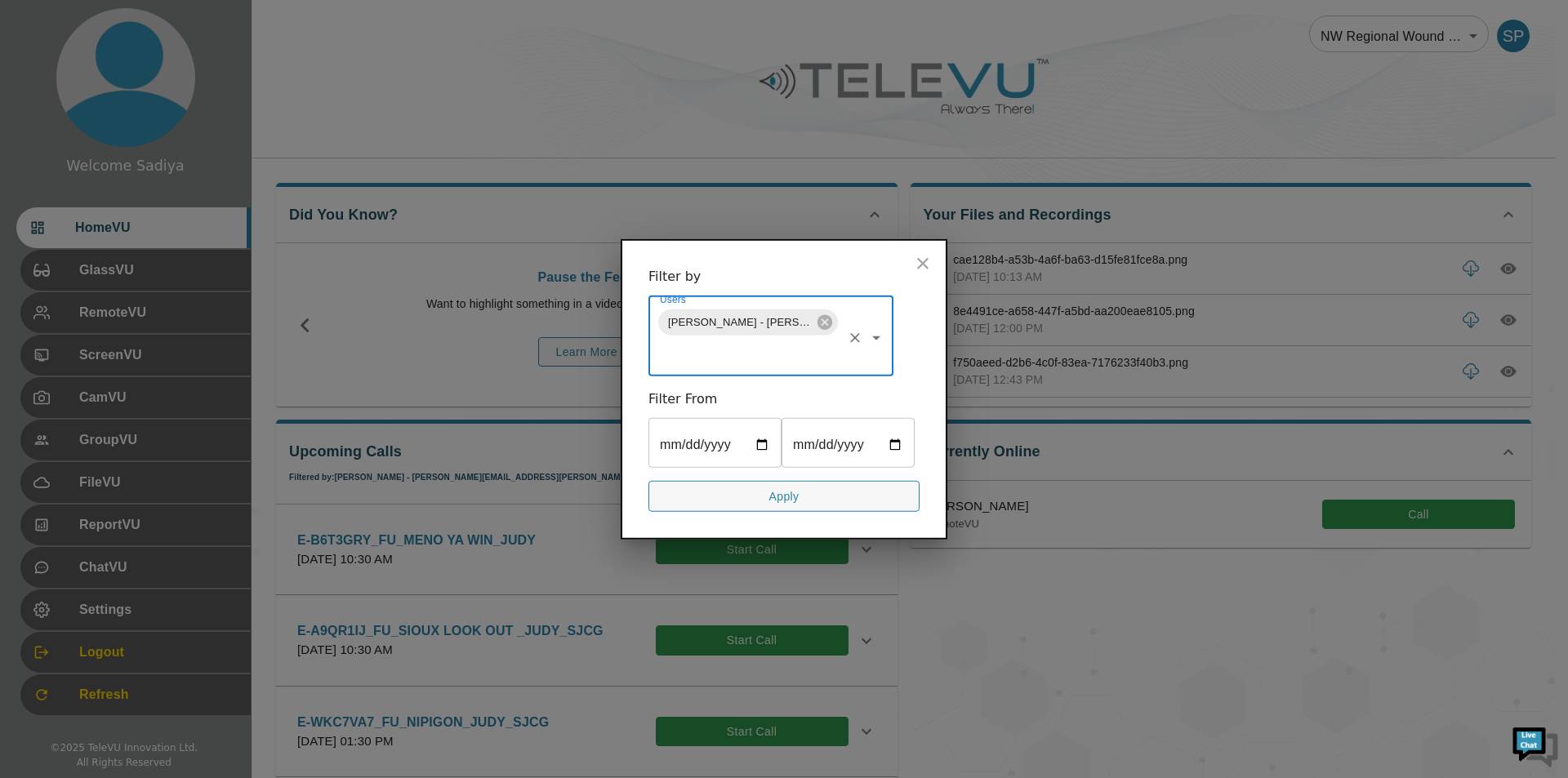
click at [736, 499] on button "Apply" at bounding box center [784, 496] width 271 height 32
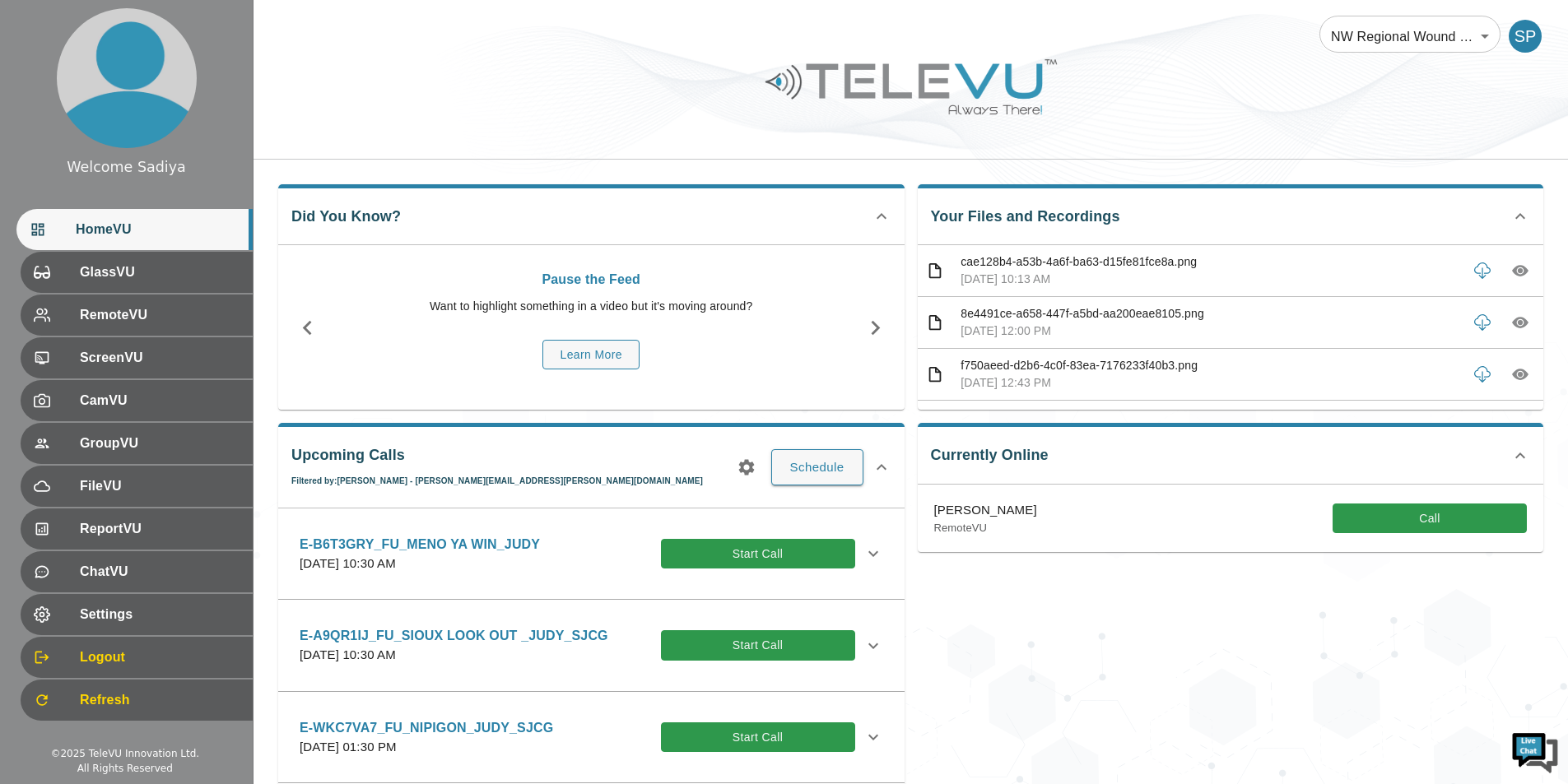
click at [770, 504] on div "Upcoming Calls Filtered by: Judy Vondrasek_SJCG - judy.vondrasek@tbh.net Schedu…" at bounding box center [591, 636] width 626 height 427
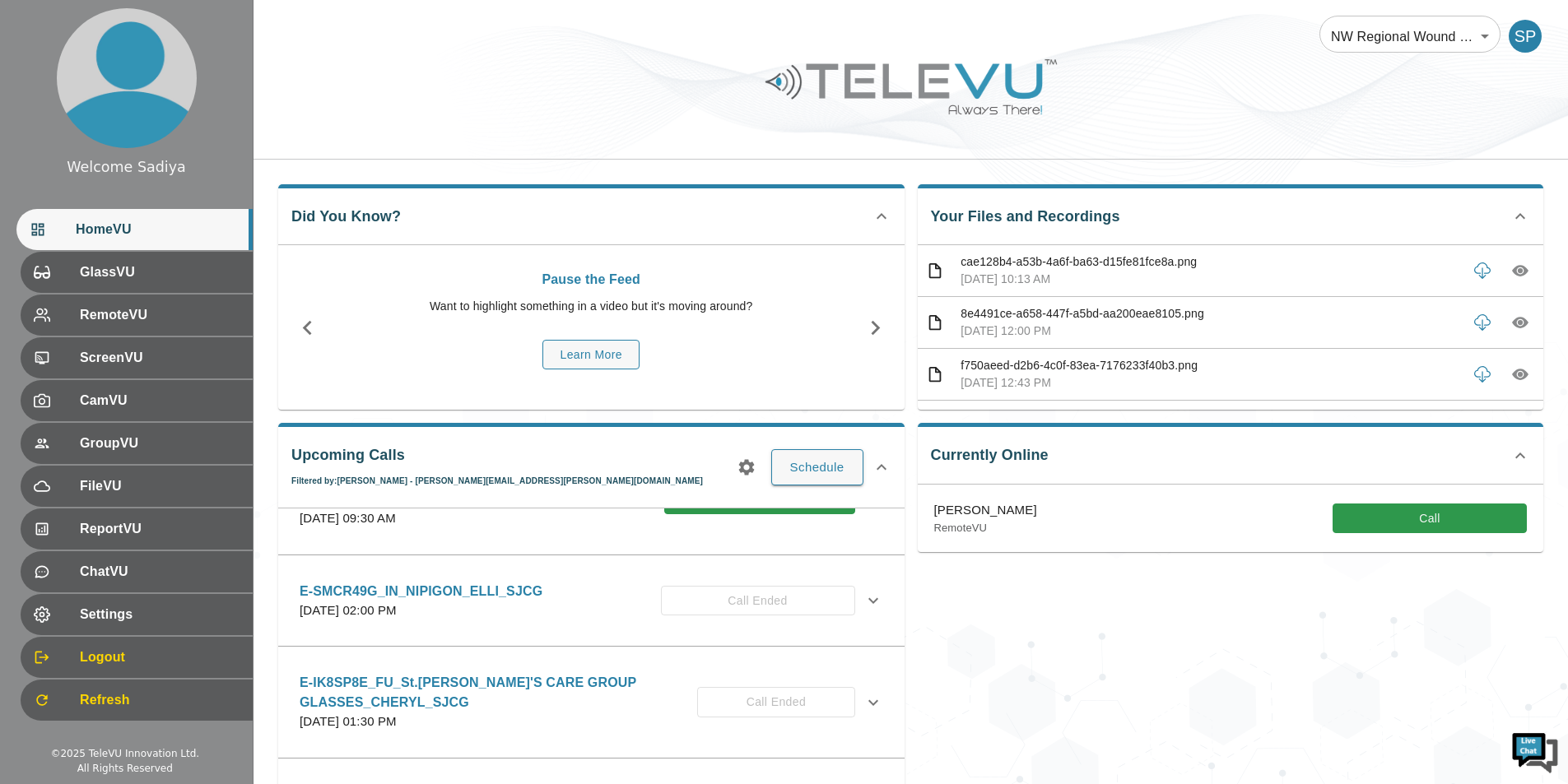
scroll to position [1481, 0]
click at [578, 538] on div "E-VCFV7JA_IN_SIOUX LOOK OUT_Judy Vondrasek_SJCG Tuesday, September 23, 2025 at …" at bounding box center [591, 498] width 610 height 78
click at [864, 509] on icon at bounding box center [874, 499] width 20 height 20
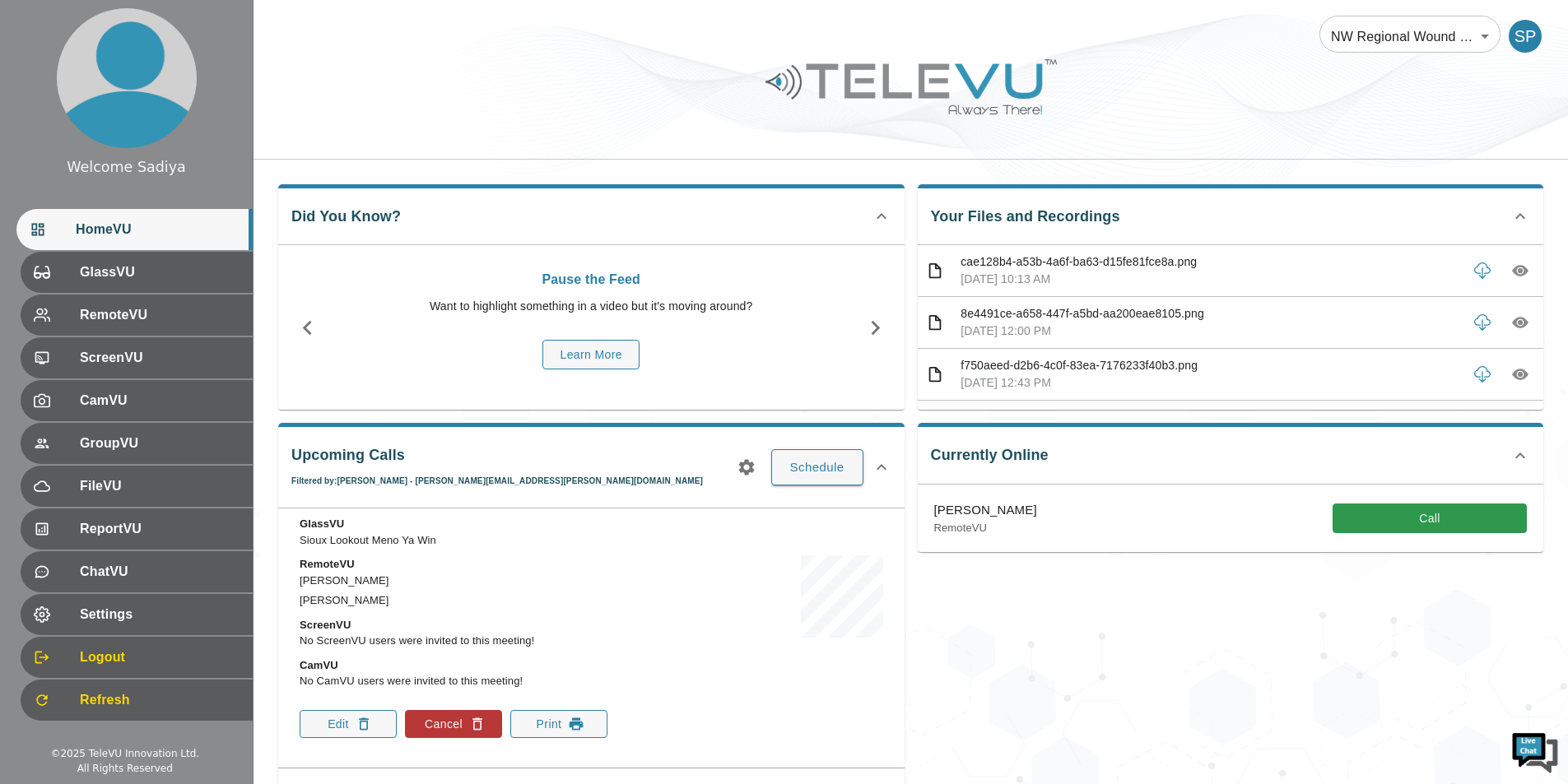
scroll to position [1728, 0]
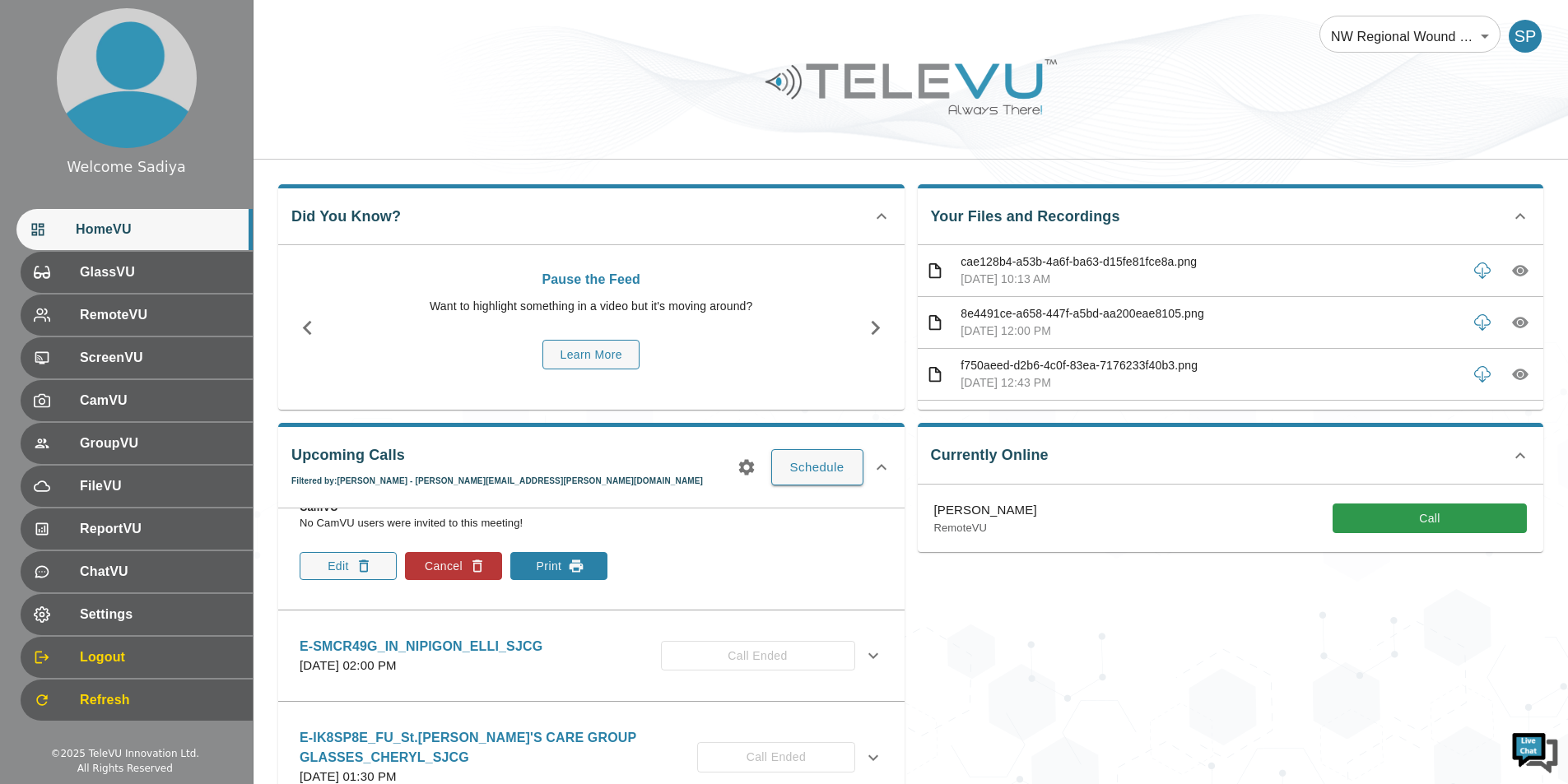
click at [578, 572] on icon "button" at bounding box center [577, 566] width 14 height 13
